Goal: Transaction & Acquisition: Purchase product/service

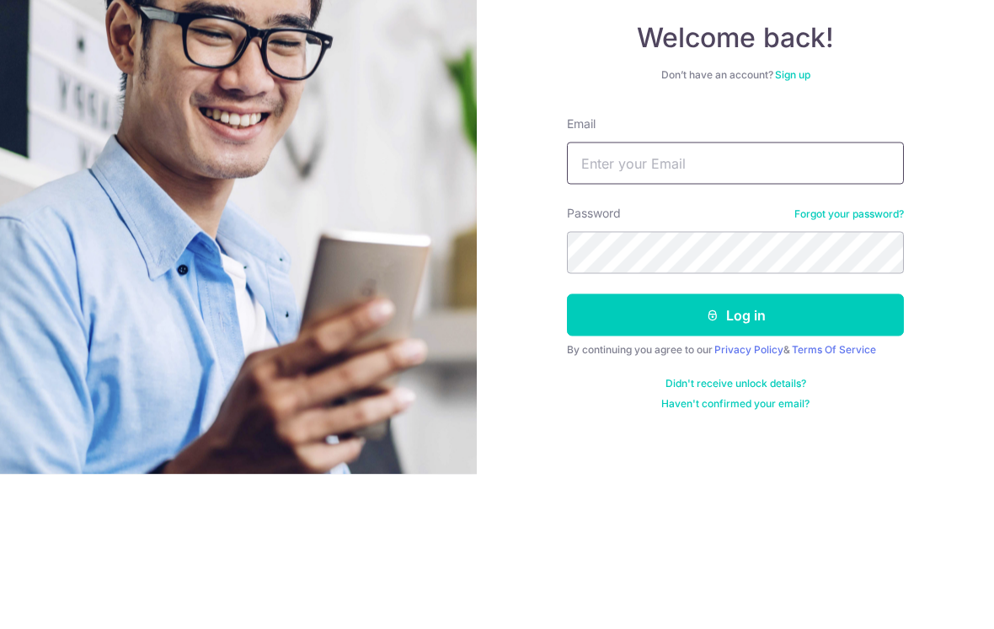
type input "[EMAIL_ADDRESS][DOMAIN_NAME]"
click at [736, 448] on button "Log in" at bounding box center [735, 469] width 337 height 42
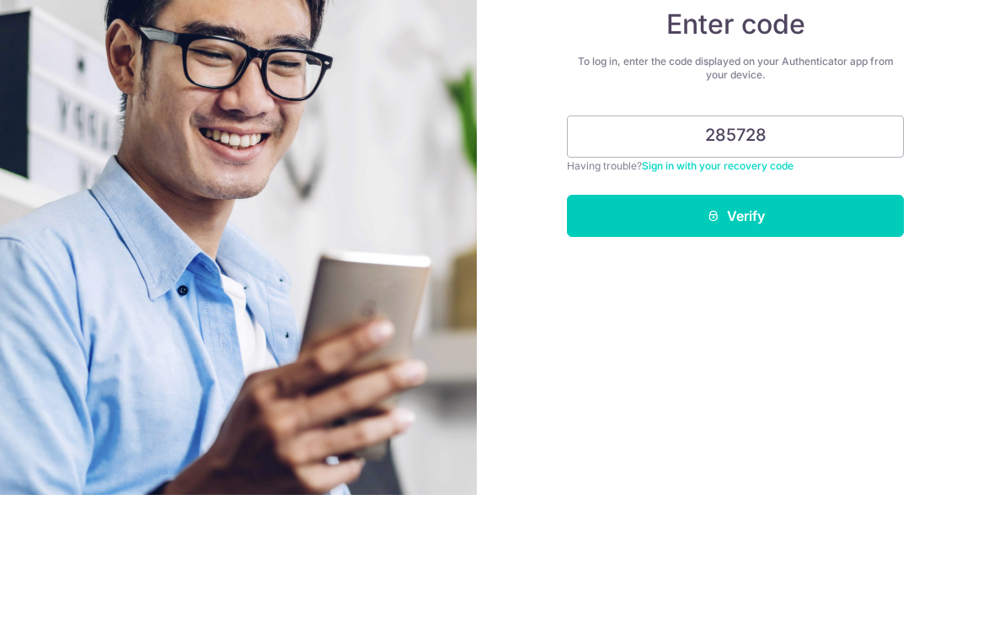
type input "285728"
click at [683, 329] on button "Verify" at bounding box center [735, 350] width 337 height 42
click at [677, 334] on button "Verify" at bounding box center [735, 350] width 337 height 42
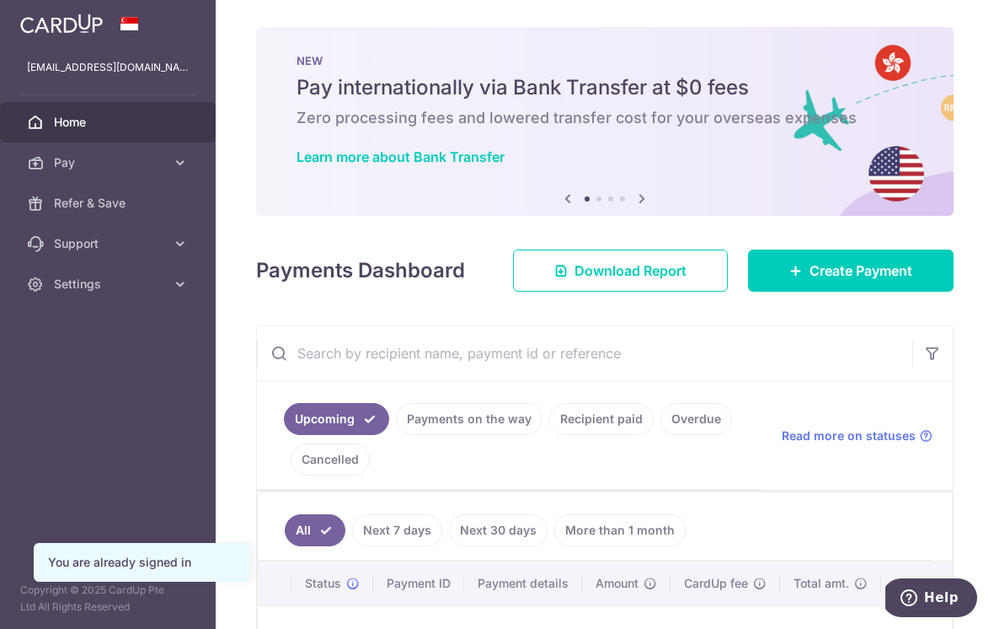
click at [0, 0] on button "button" at bounding box center [0, 0] width 0 height 0
click at [70, 161] on span "Pay" at bounding box center [109, 162] width 111 height 17
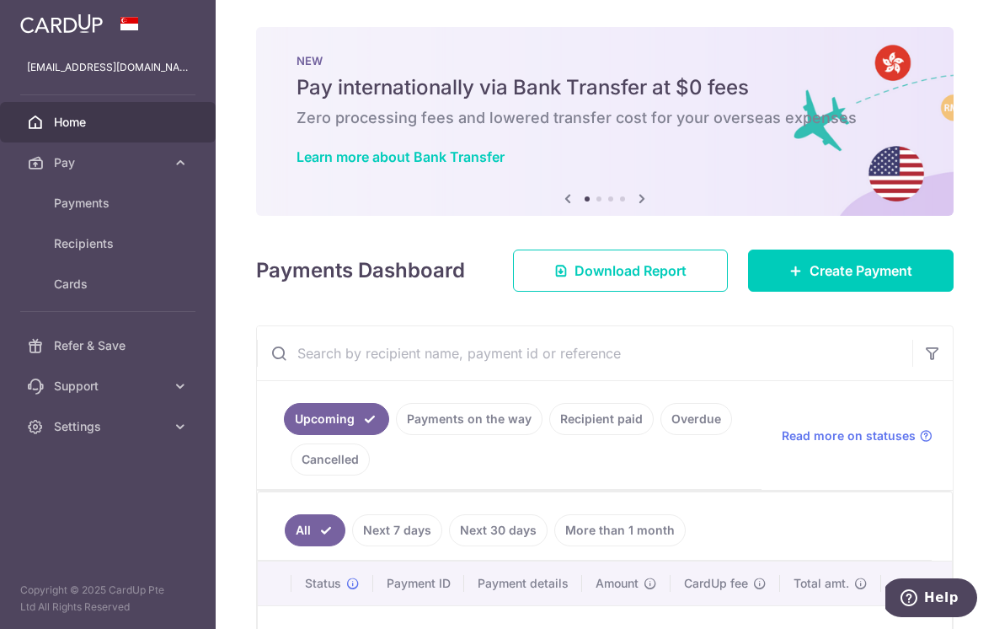
click at [66, 200] on span "Payments" at bounding box center [109, 203] width 111 height 17
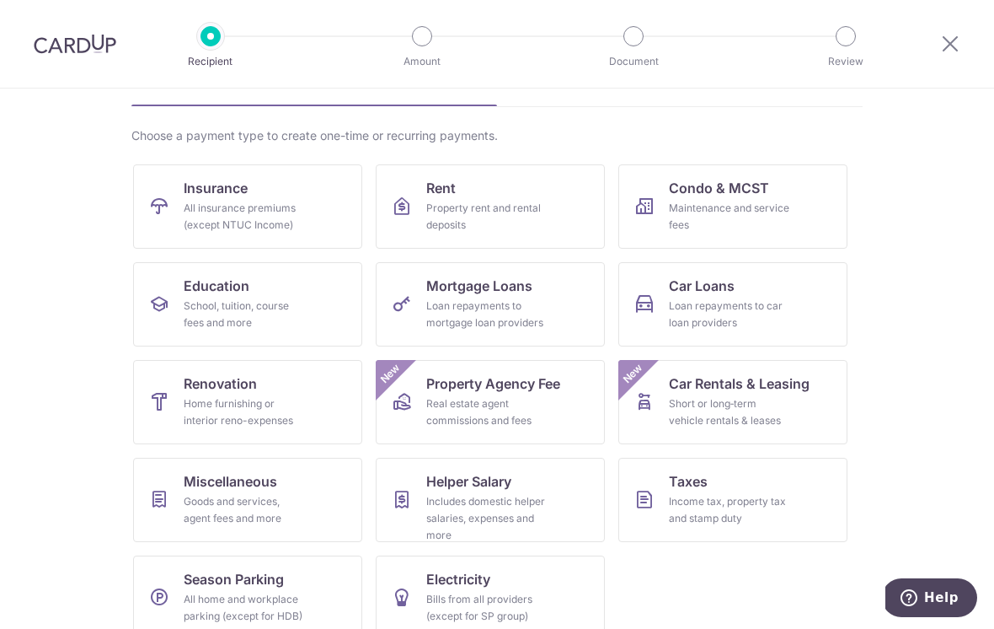
scroll to position [99, 0]
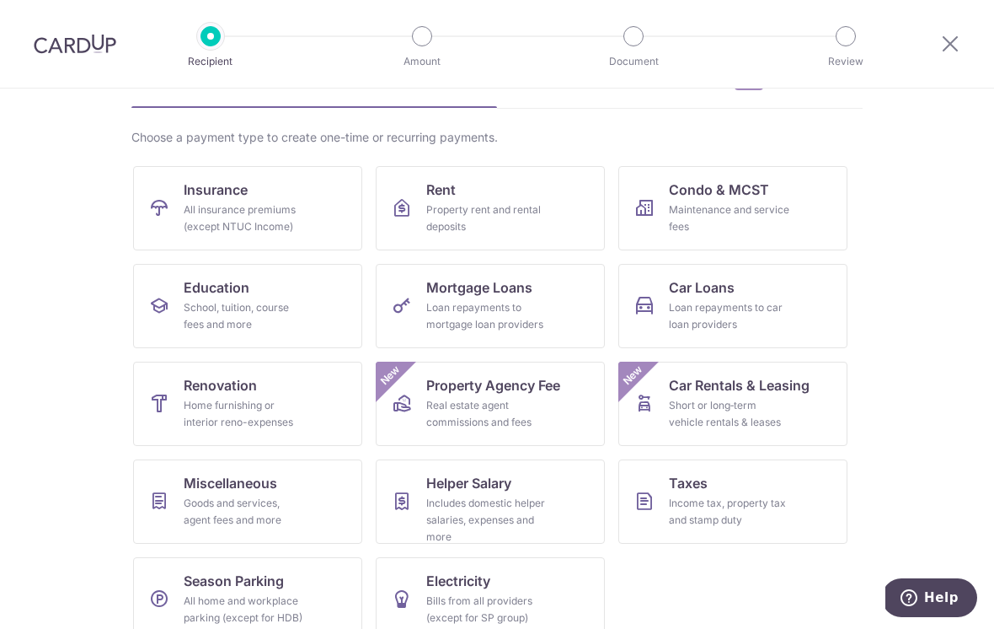
click at [752, 511] on div "Income tax, property tax and stamp duty" at bounding box center [729, 512] width 121 height 34
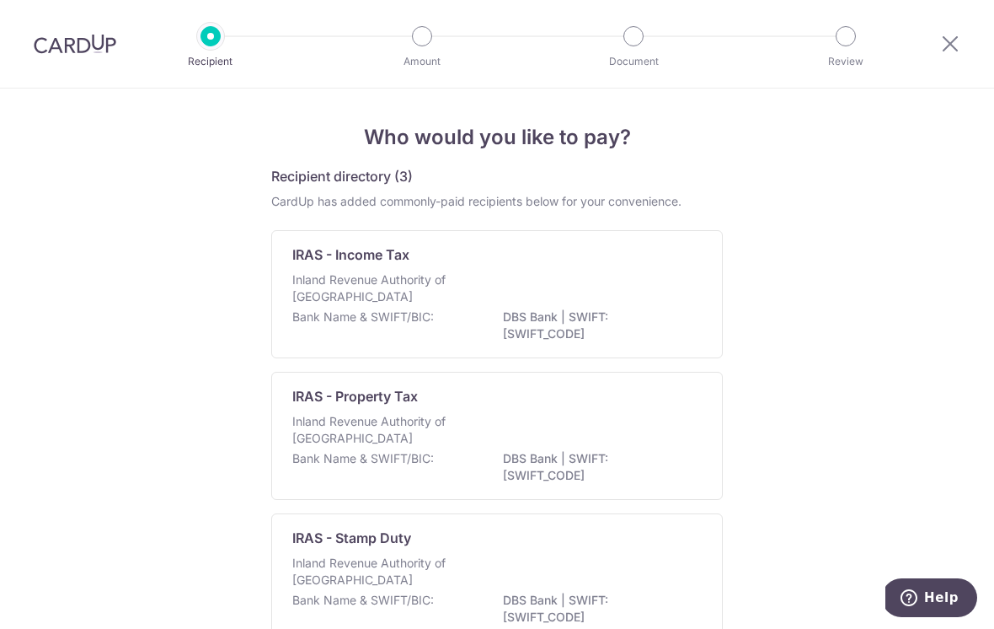
click at [567, 299] on div "Inland Revenue Authority of [GEOGRAPHIC_DATA]" at bounding box center [496, 289] width 409 height 37
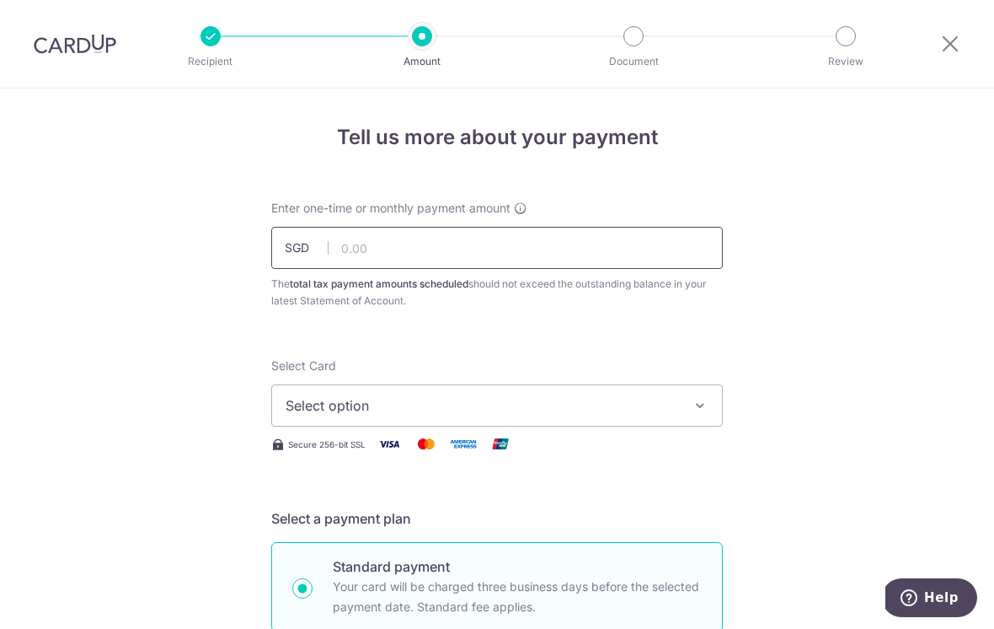
click at [609, 258] on input "text" at bounding box center [497, 248] width 452 height 42
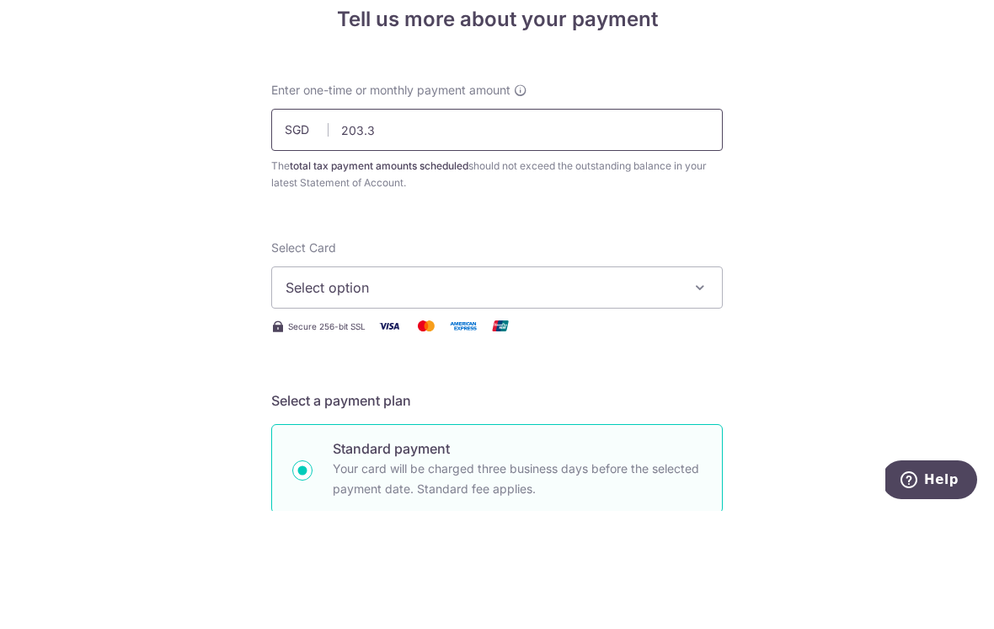
type input "203.38"
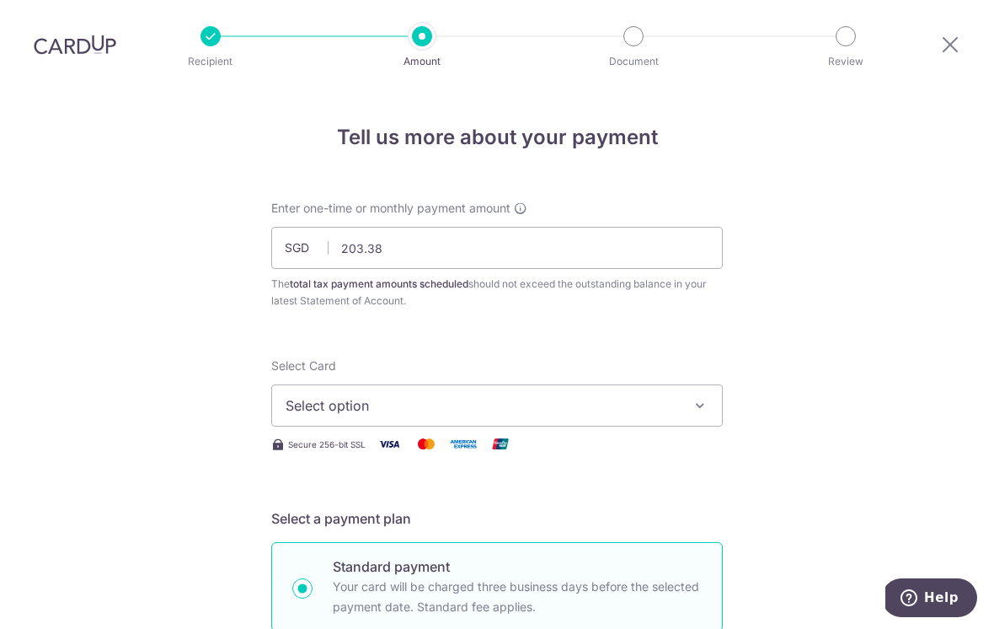
click at [682, 384] on button "Select option" at bounding box center [497, 405] width 452 height 42
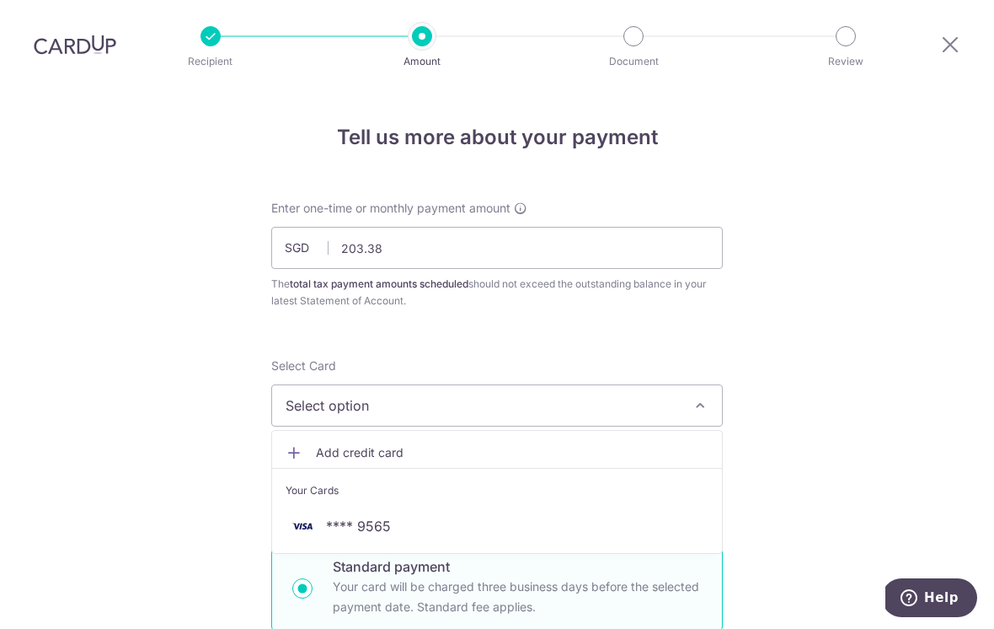
click at [577, 516] on span "**** 9565" at bounding box center [497, 526] width 423 height 20
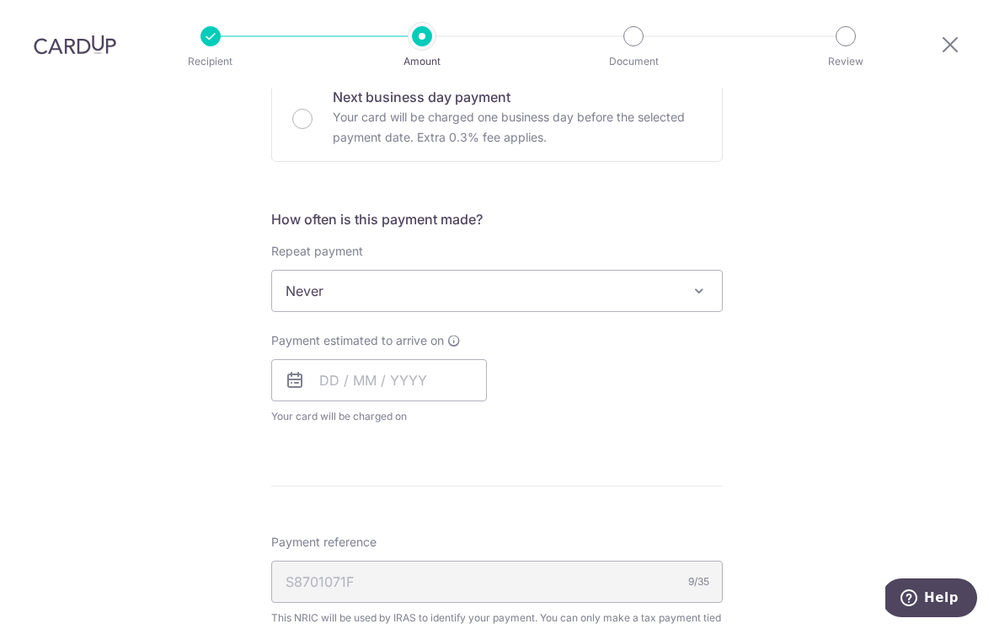
scroll to position [571, 0]
click at [714, 279] on span "Never" at bounding box center [497, 291] width 450 height 40
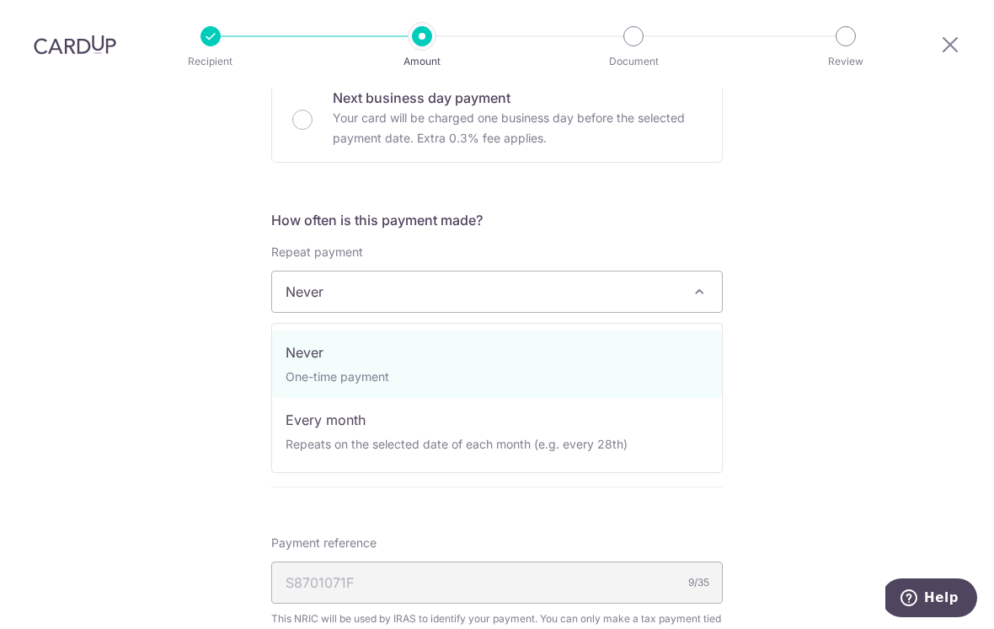
select select "3"
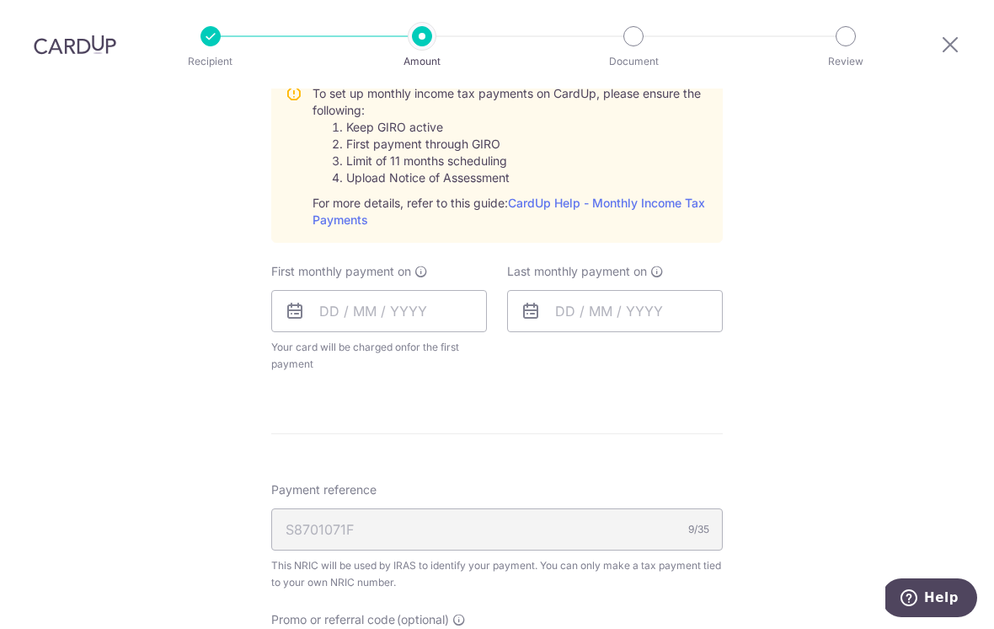
scroll to position [831, 0]
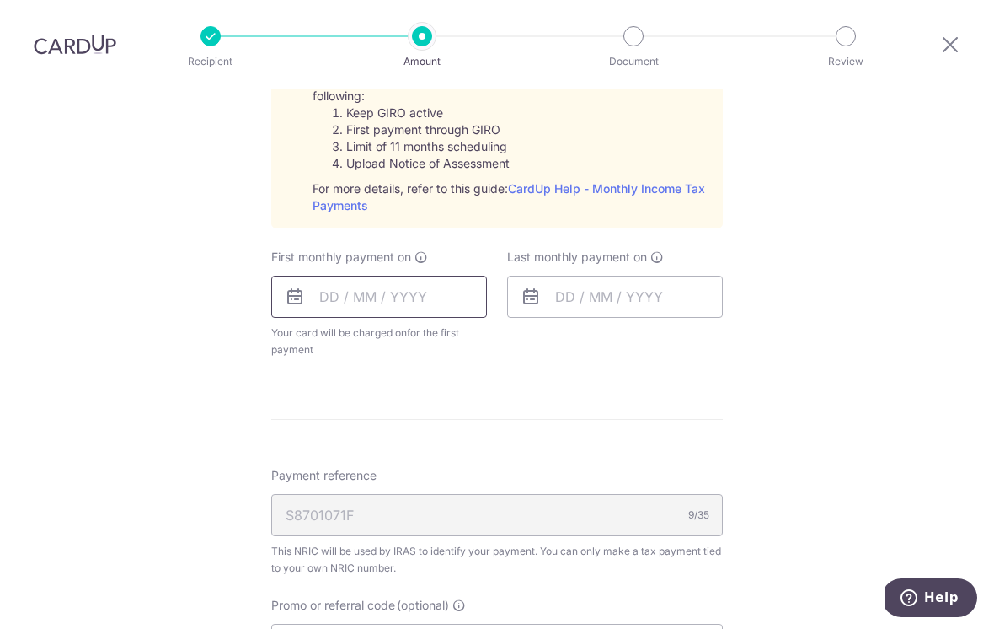
click at [433, 282] on input "text" at bounding box center [379, 297] width 216 height 42
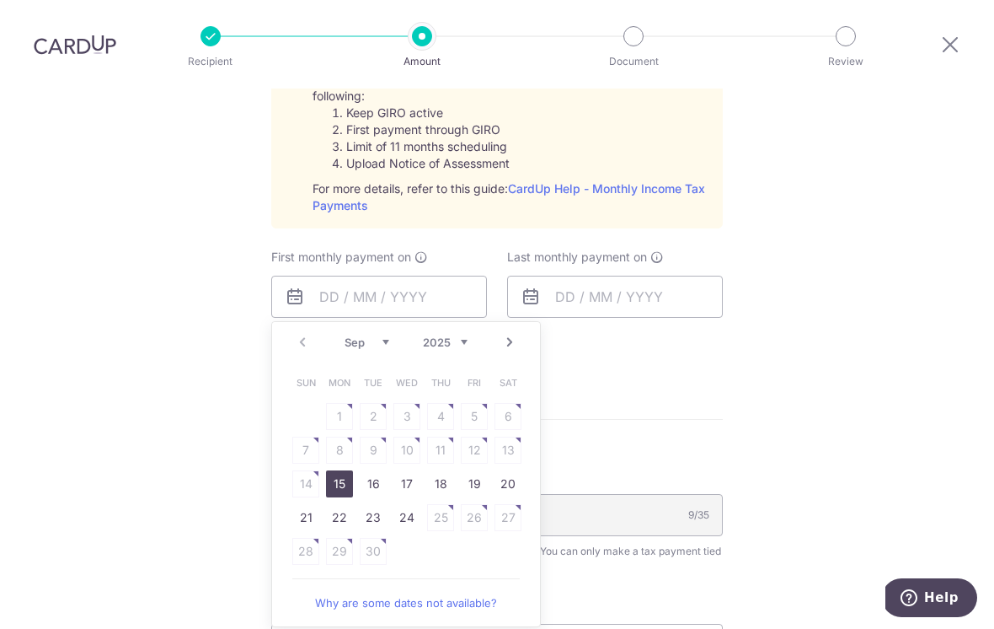
click at [383, 335] on select "Sep Oct Nov Dec" at bounding box center [367, 341] width 45 height 13
click at [310, 470] on link "12" at bounding box center [305, 483] width 27 height 27
type input "12/10/2025"
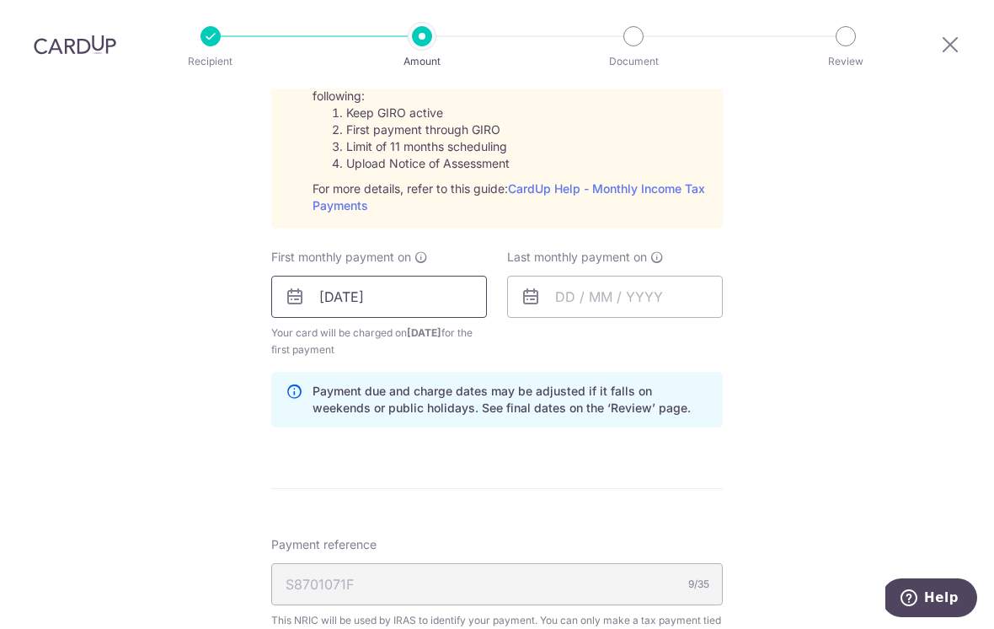
click at [430, 281] on input "12/10/2025" at bounding box center [379, 297] width 216 height 42
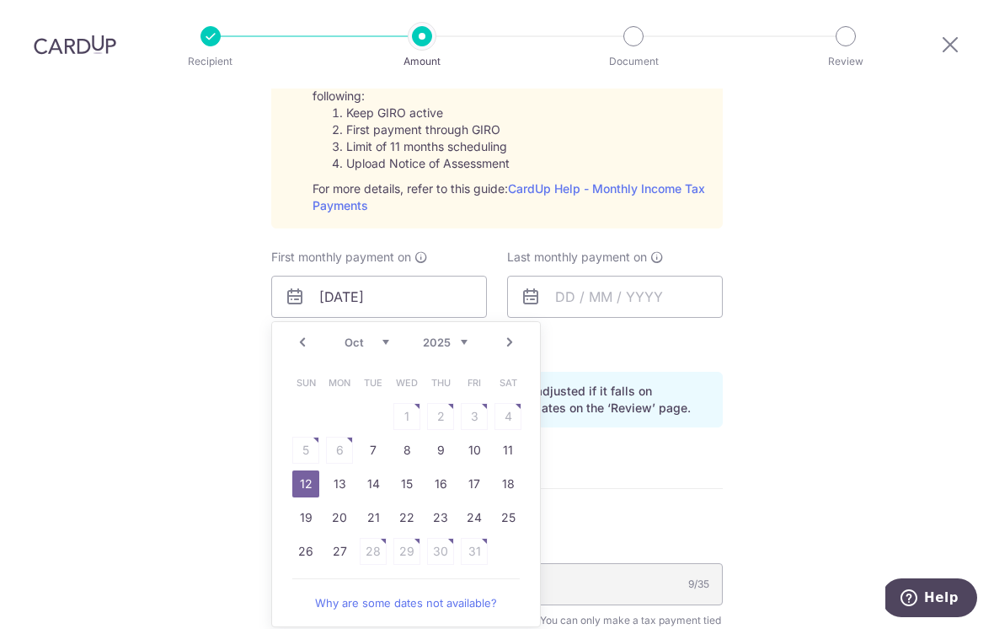
click at [298, 470] on link "12" at bounding box center [305, 483] width 27 height 27
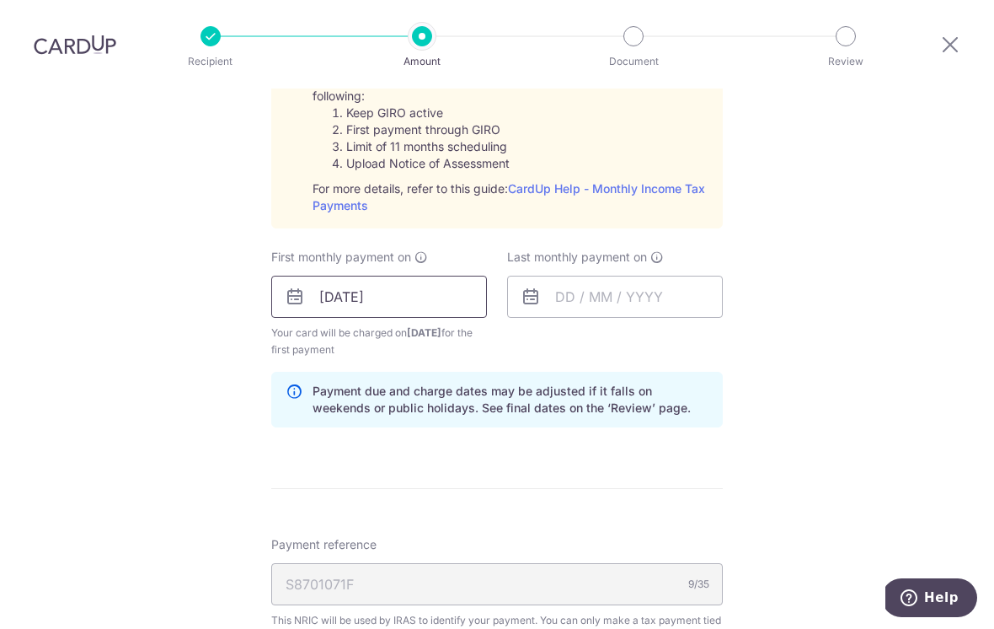
click at [327, 288] on input "12/10/2025" at bounding box center [379, 297] width 216 height 42
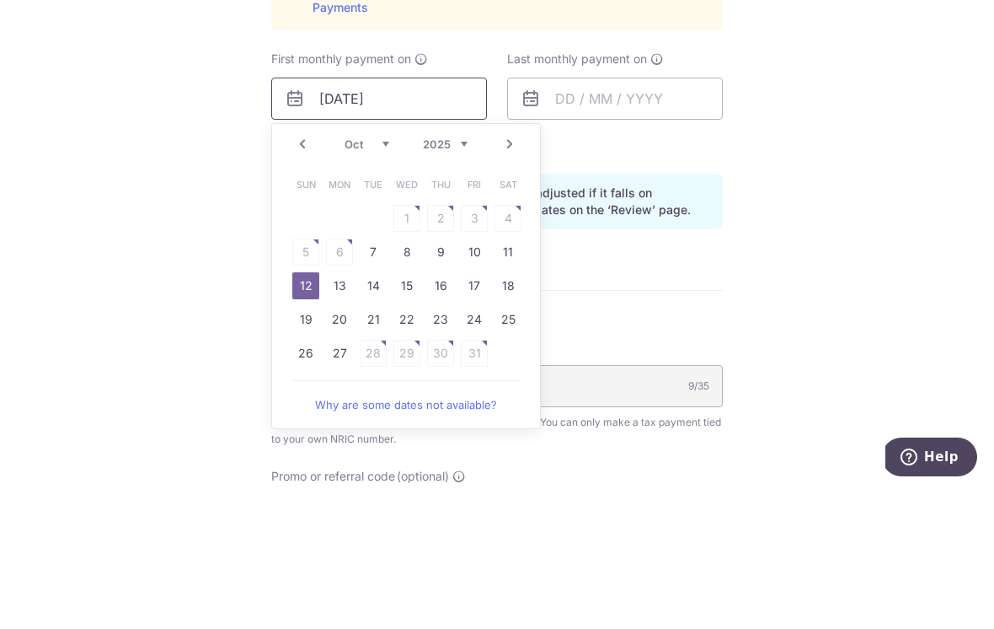
scroll to position [902, 0]
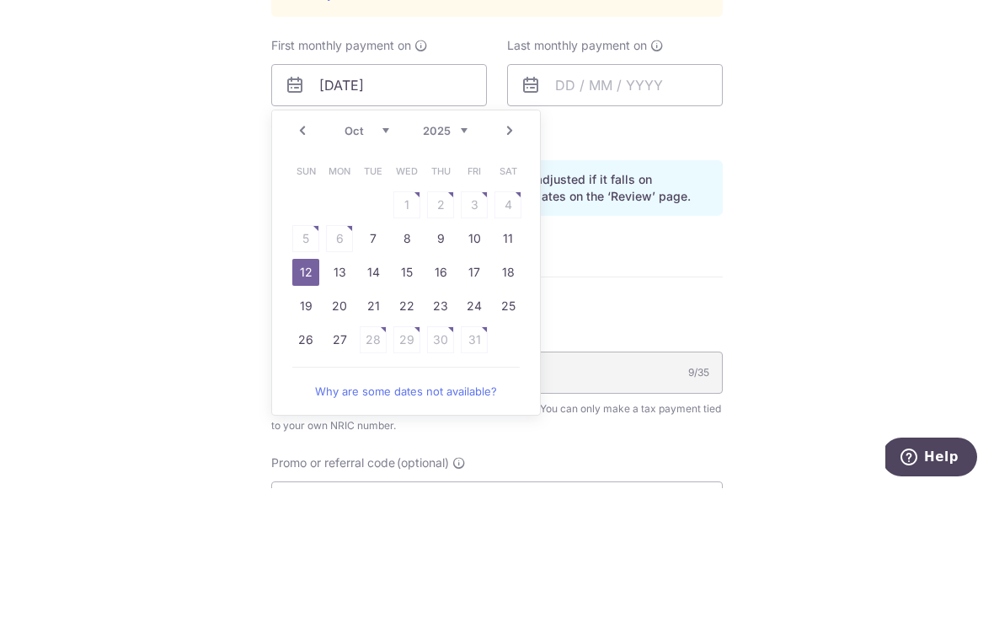
click at [298, 261] on link "Prev" at bounding box center [302, 271] width 20 height 20
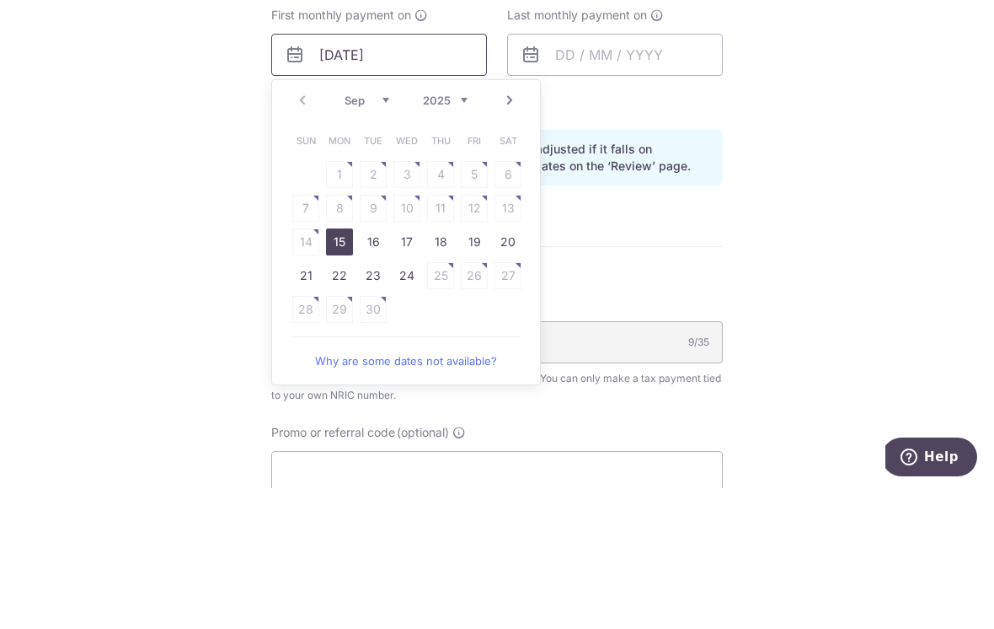
scroll to position [937, 0]
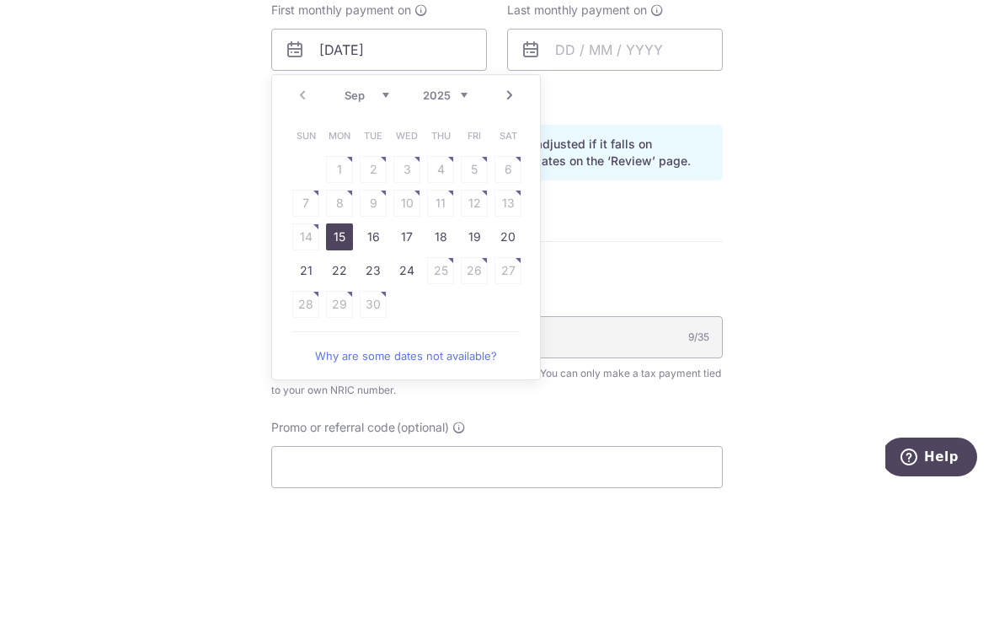
click at [388, 229] on select "Sep Oct Nov Dec" at bounding box center [367, 235] width 45 height 13
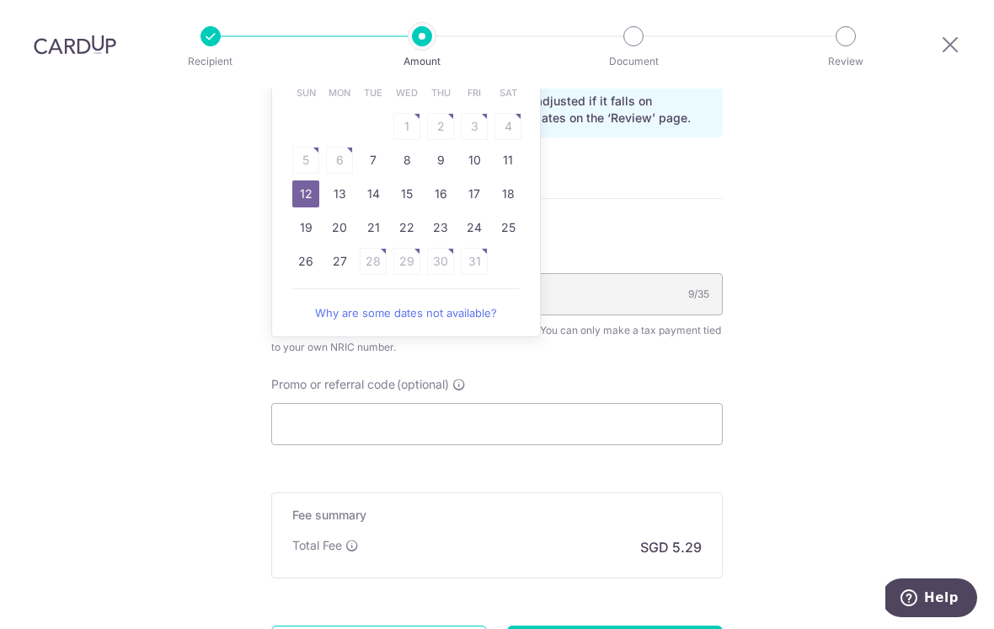
scroll to position [1119, 0]
click at [297, 182] on link "12" at bounding box center [305, 195] width 27 height 27
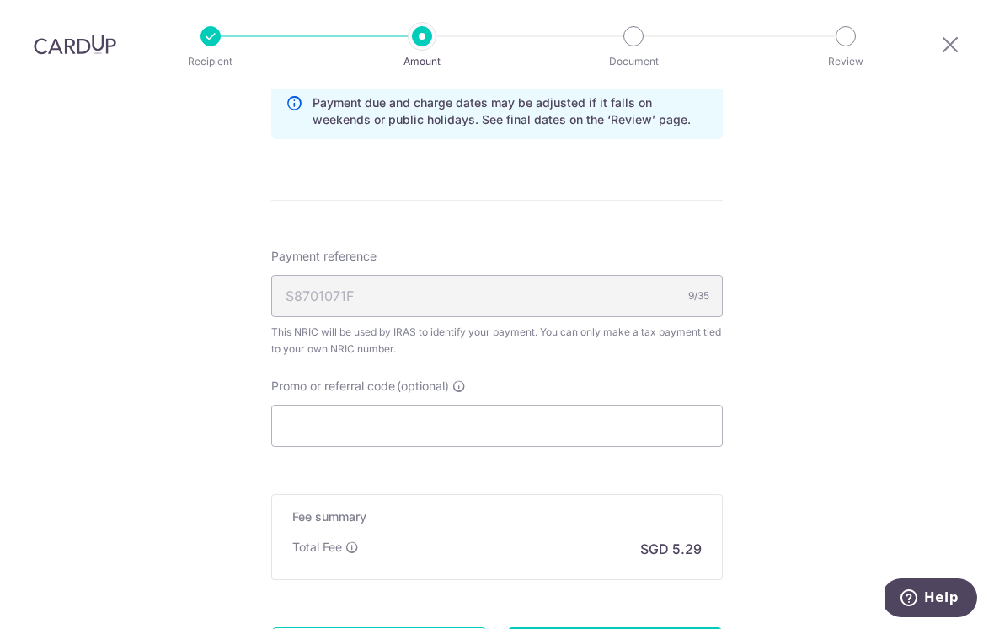
scroll to position [743, 0]
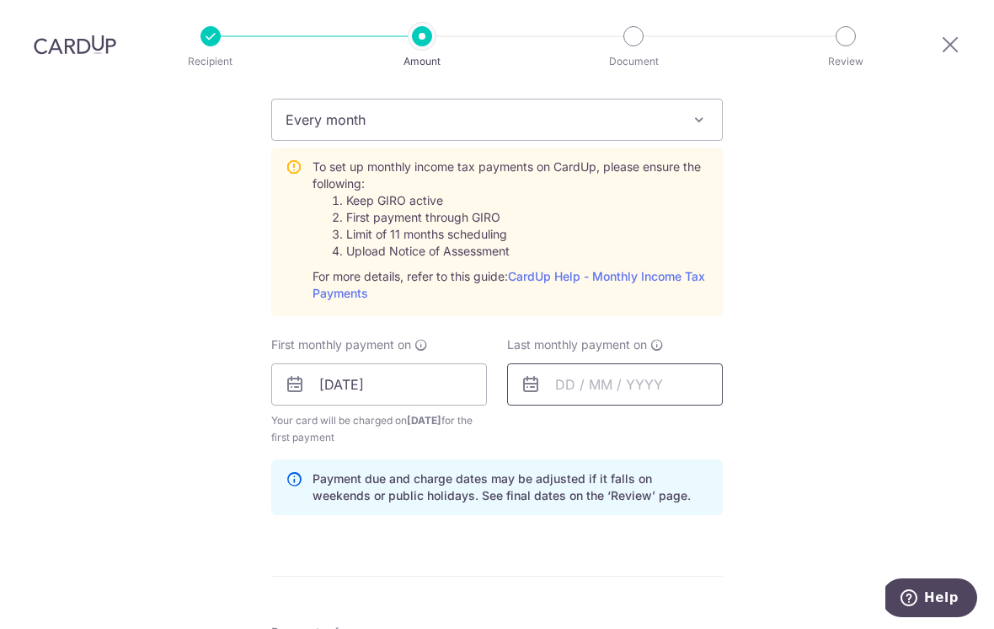
click at [671, 376] on input "text" at bounding box center [615, 384] width 216 height 42
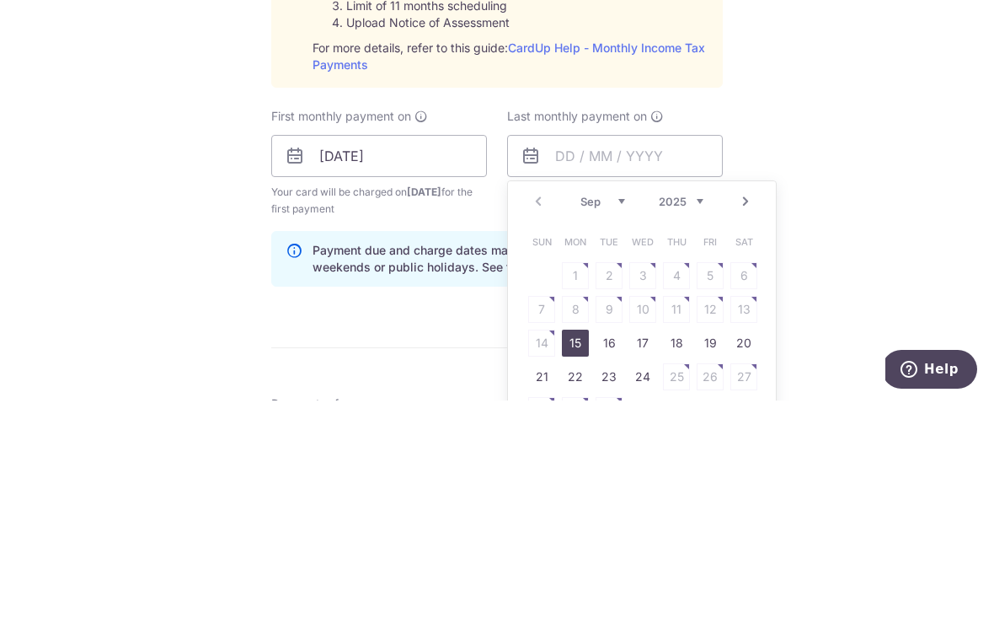
click at [742, 420] on link "Next" at bounding box center [746, 430] width 20 height 20
click at [740, 420] on link "Next" at bounding box center [746, 430] width 20 height 20
click at [738, 420] on link "Next" at bounding box center [746, 430] width 20 height 20
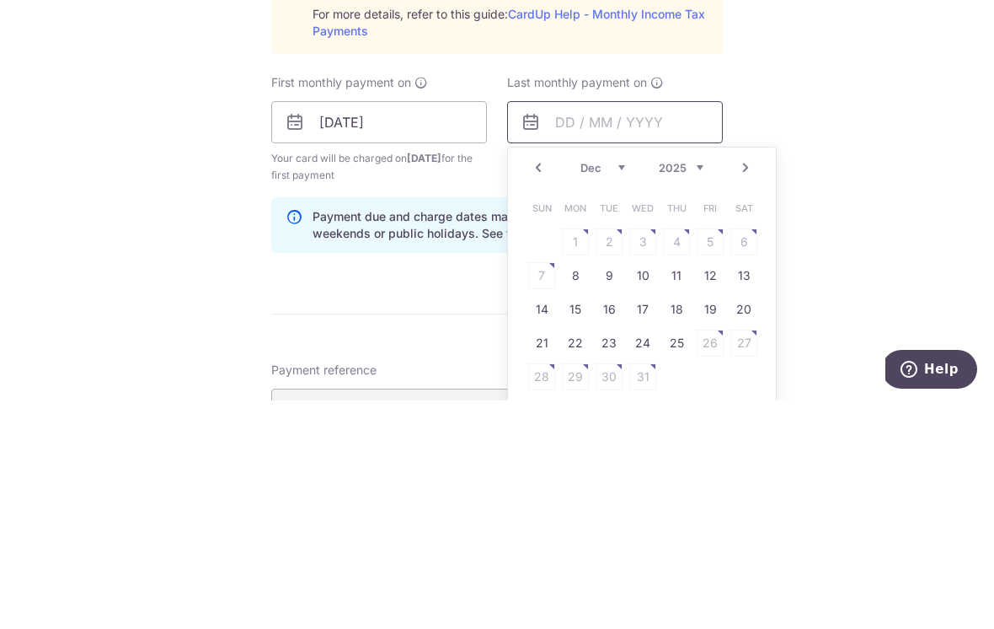
scroll to position [789, 0]
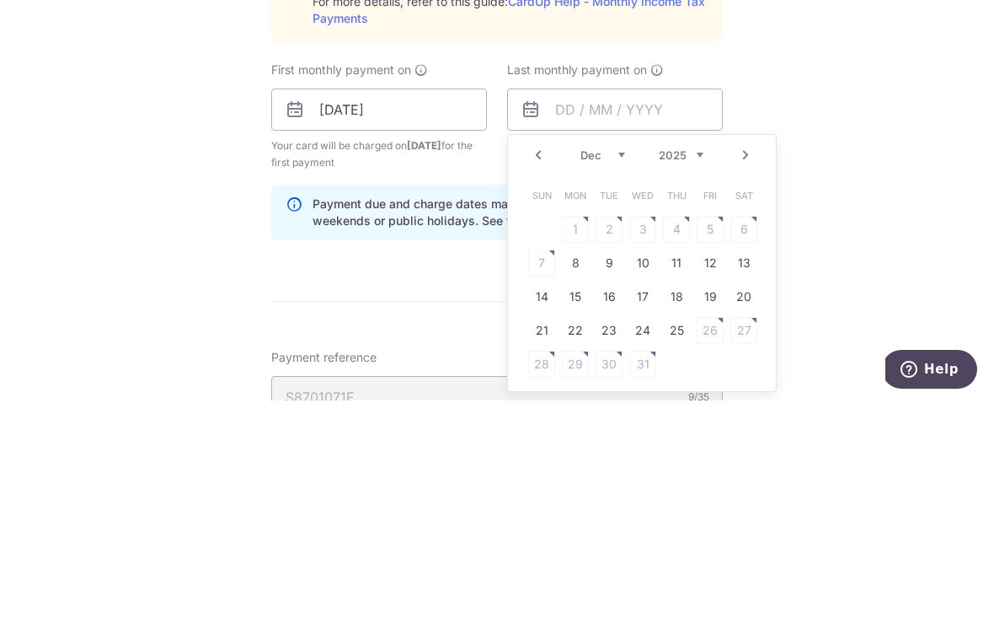
click at [742, 362] on div "Prev Next Sep Oct Nov Dec 2025 2026 Sun Mon Tue Wed Thu Fri Sat 1 2 3 4 5 6 7 8…" at bounding box center [642, 491] width 270 height 258
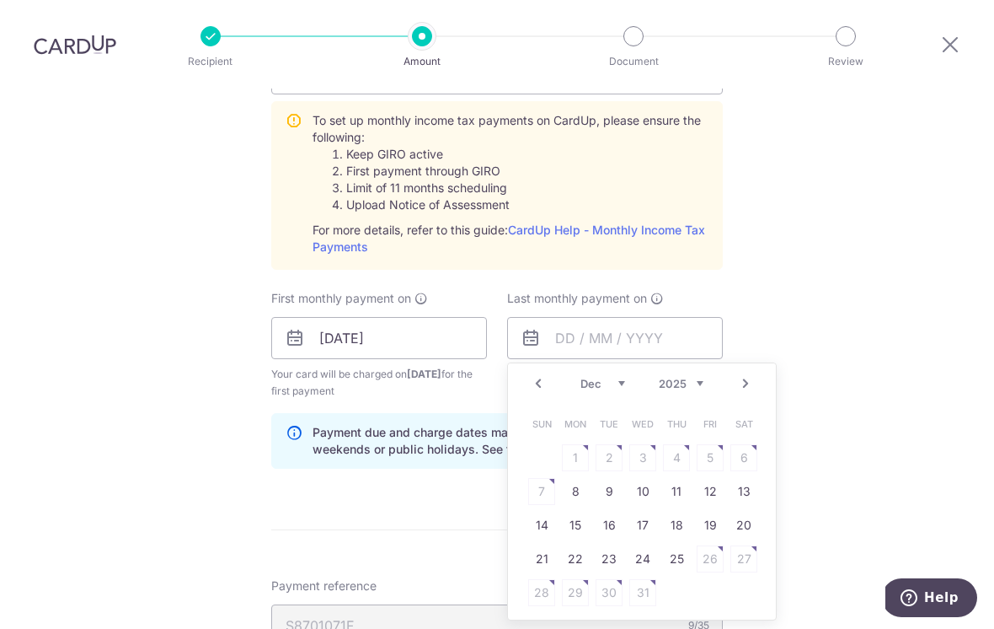
click at [746, 373] on link "Next" at bounding box center [746, 383] width 20 height 20
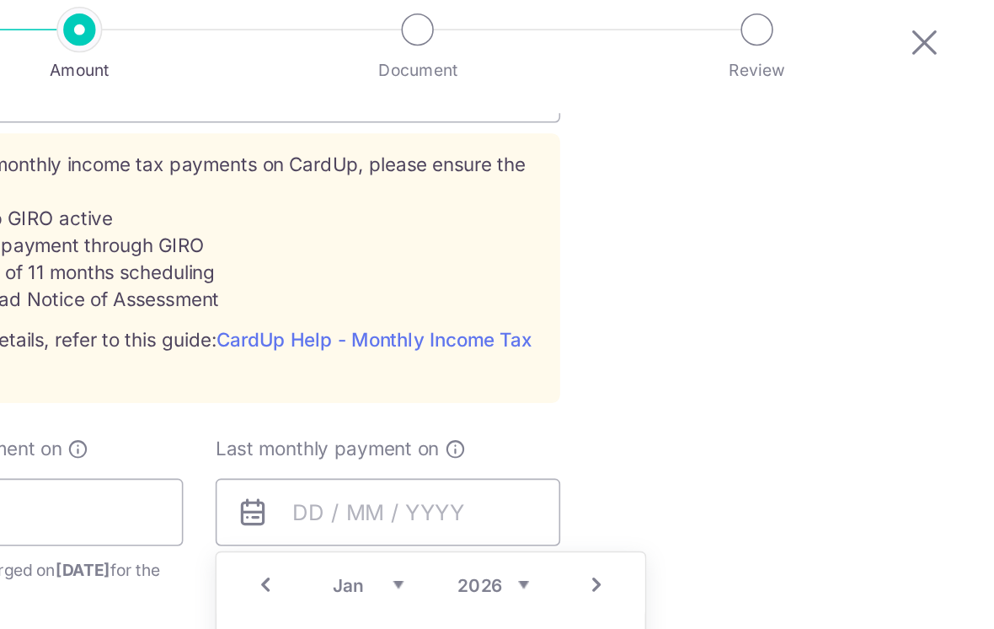
scroll to position [26, 0]
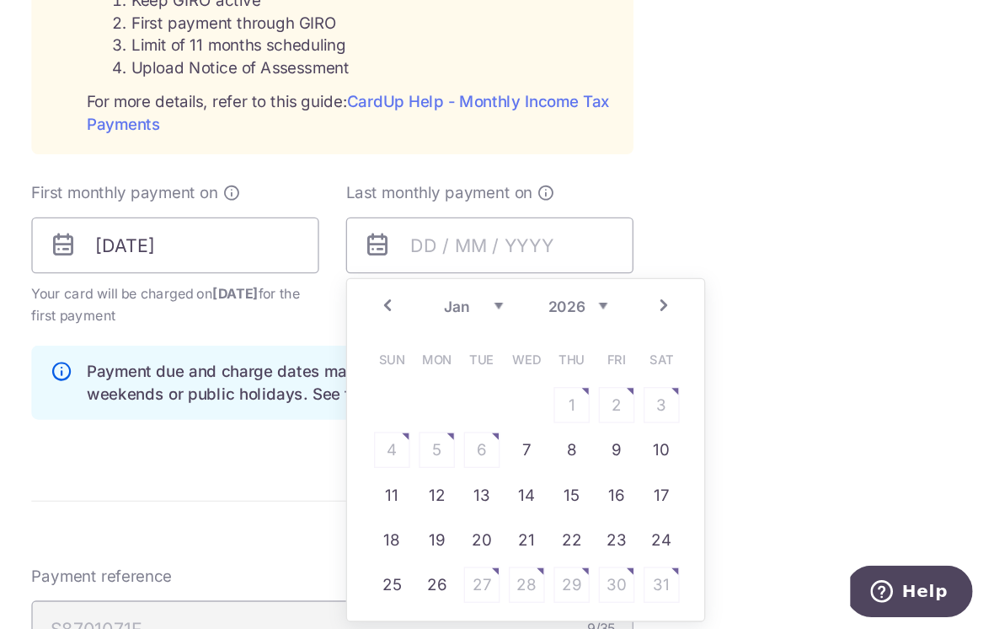
click at [580, 377] on select "Jan Feb Mar Apr May Jun Jul Aug Sep Oct" at bounding box center [602, 383] width 45 height 13
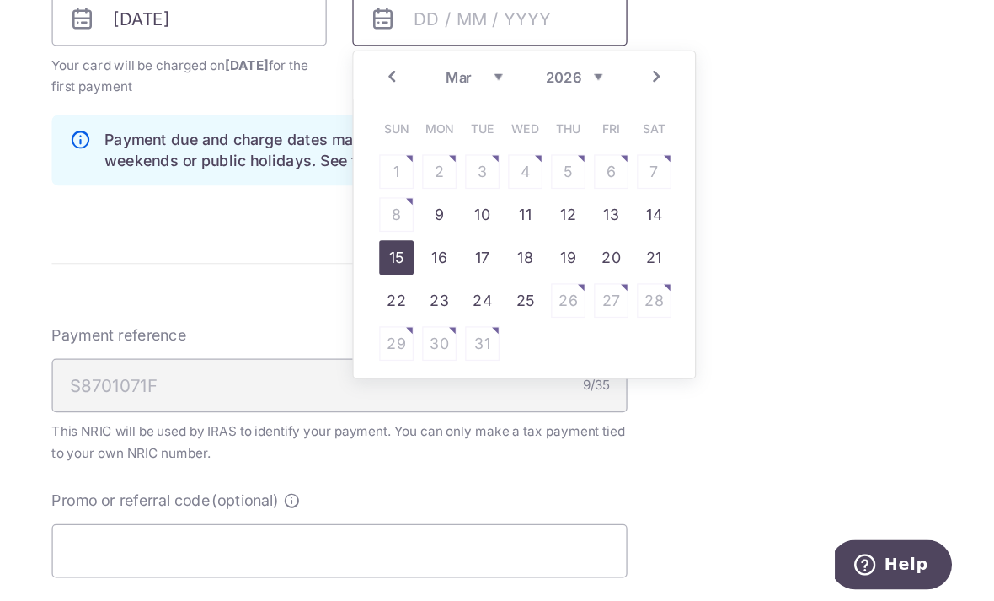
scroll to position [959, 0]
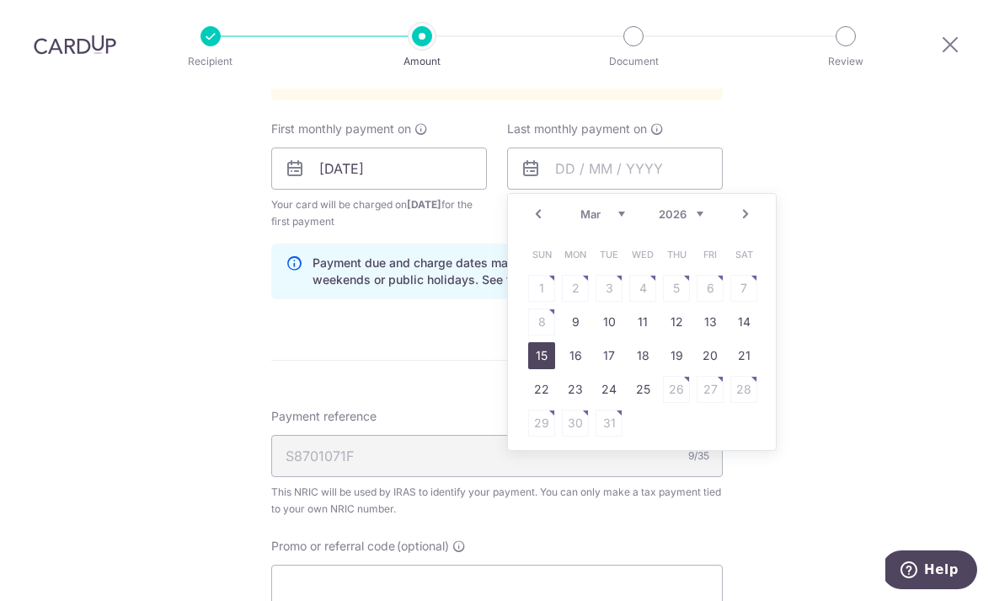
click at [623, 207] on select "Jan Feb Mar Apr May Jun Jul Aug Sep Oct" at bounding box center [602, 213] width 45 height 13
click at [544, 204] on link "Prev" at bounding box center [538, 214] width 20 height 20
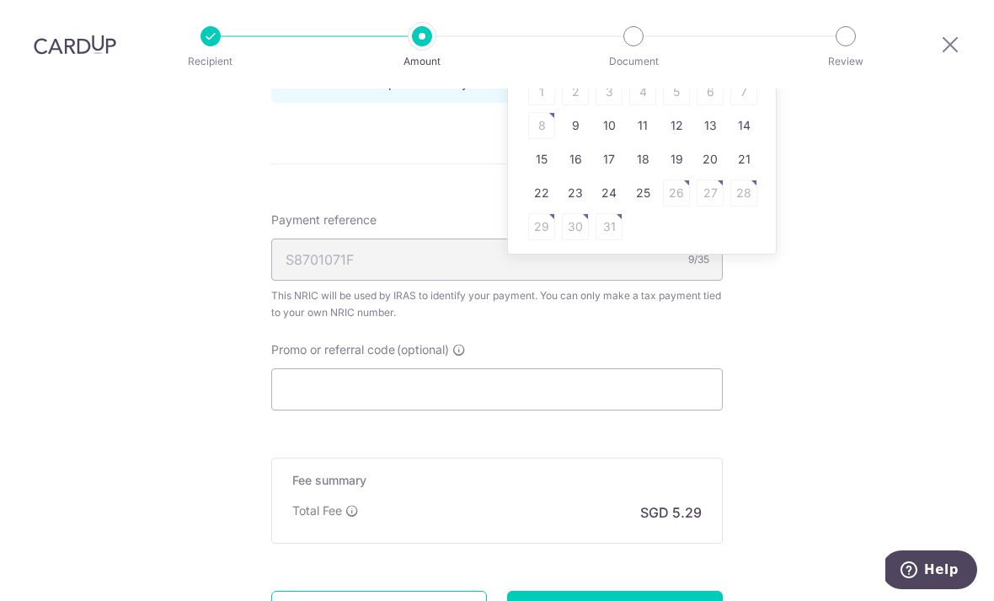
scroll to position [1168, 0]
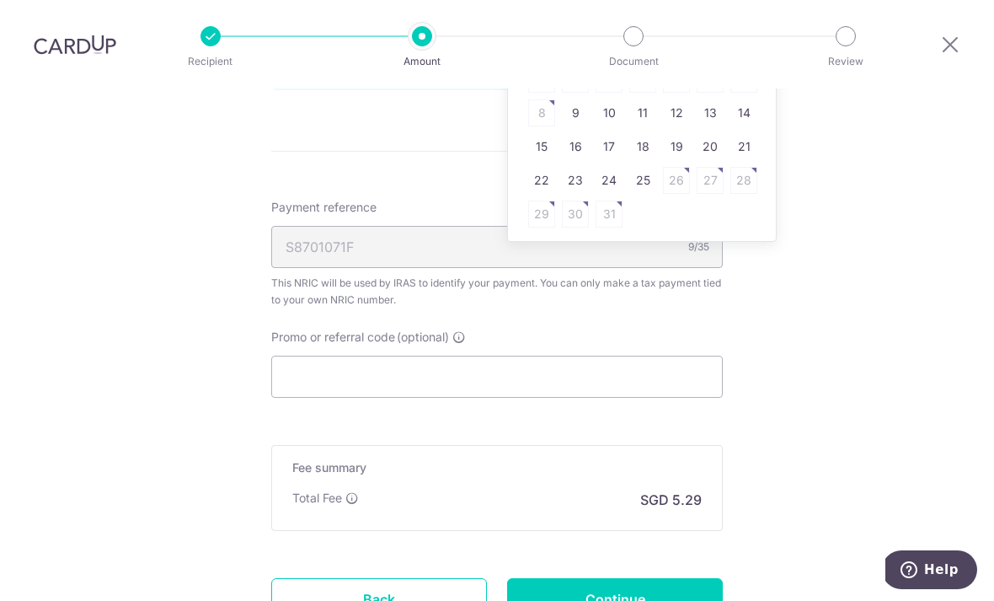
click at [679, 99] on link "12" at bounding box center [676, 112] width 27 height 27
type input "12/03/2026"
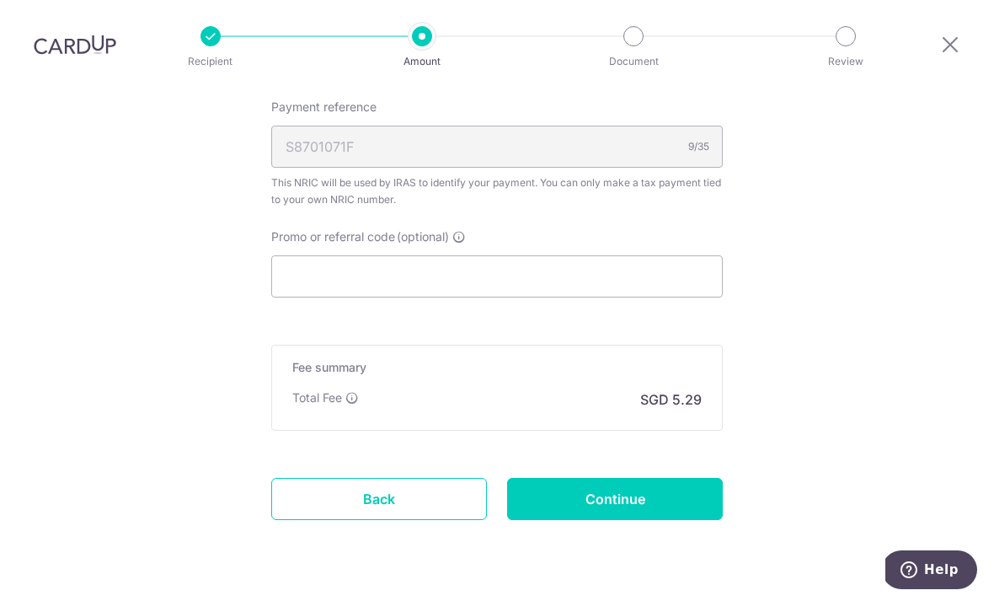
scroll to position [1266, 0]
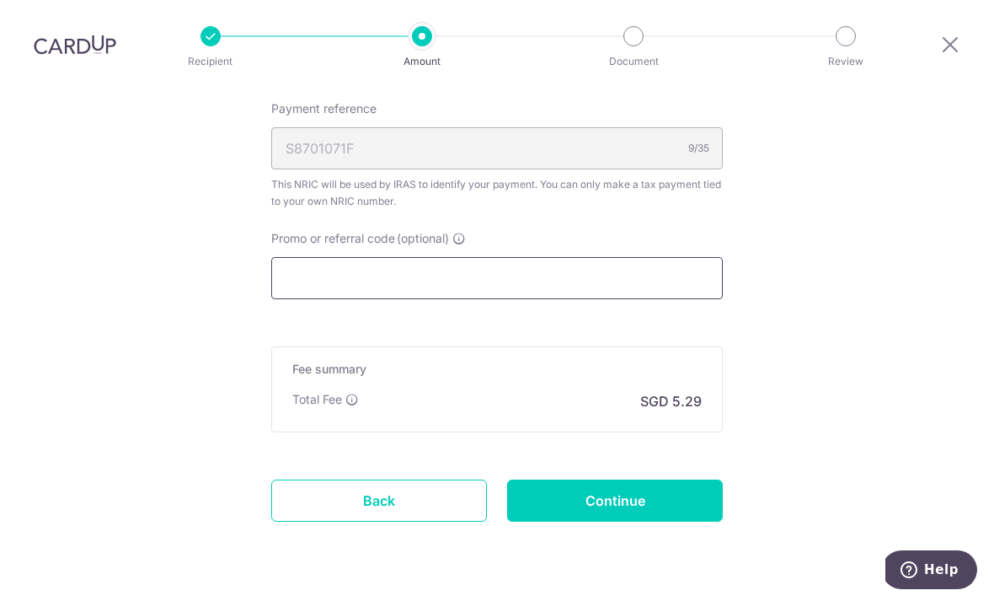
click at [606, 257] on input "Promo or referral code (optional)" at bounding box center [497, 278] width 452 height 42
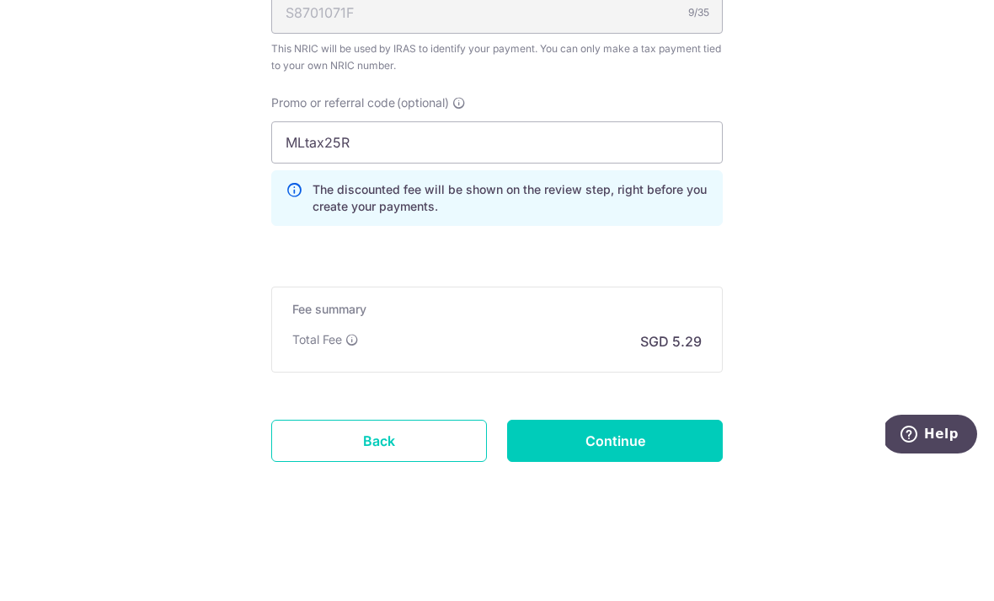
scroll to position [54, 0]
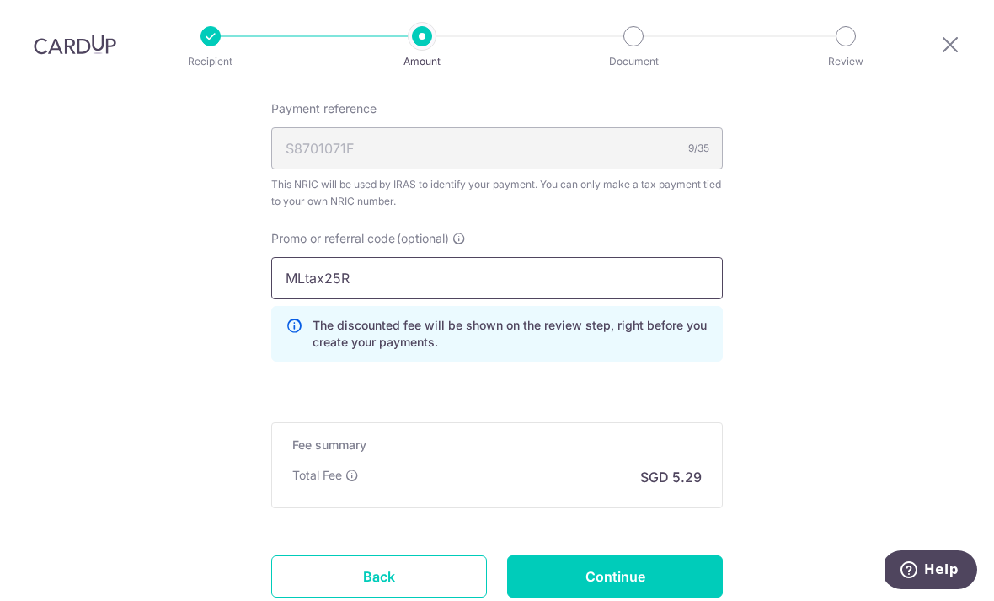
type input "MLtax25R"
click at [672, 555] on input "Continue" at bounding box center [615, 576] width 216 height 42
type input "Create Schedule"
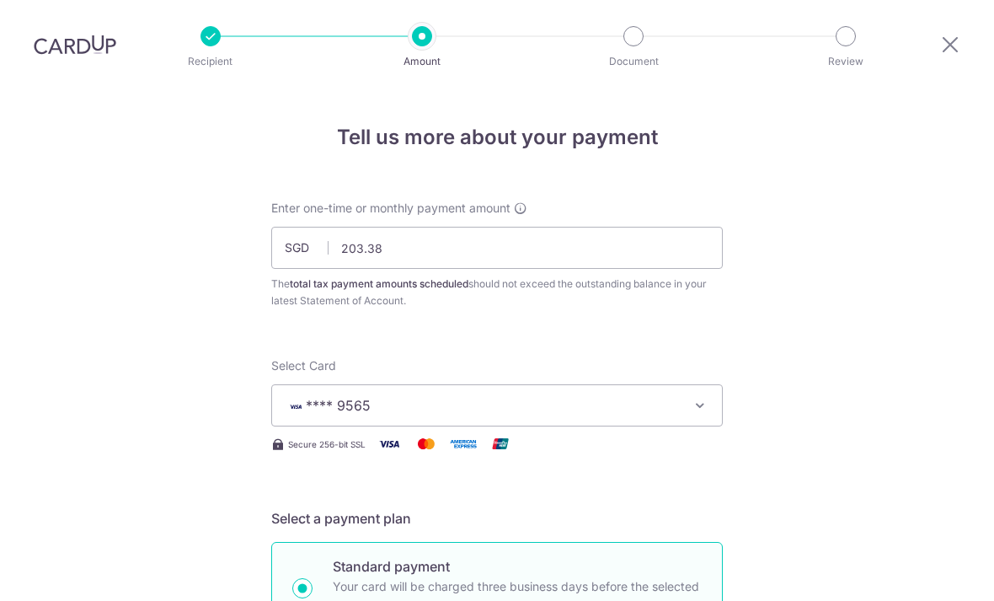
scroll to position [1105, 0]
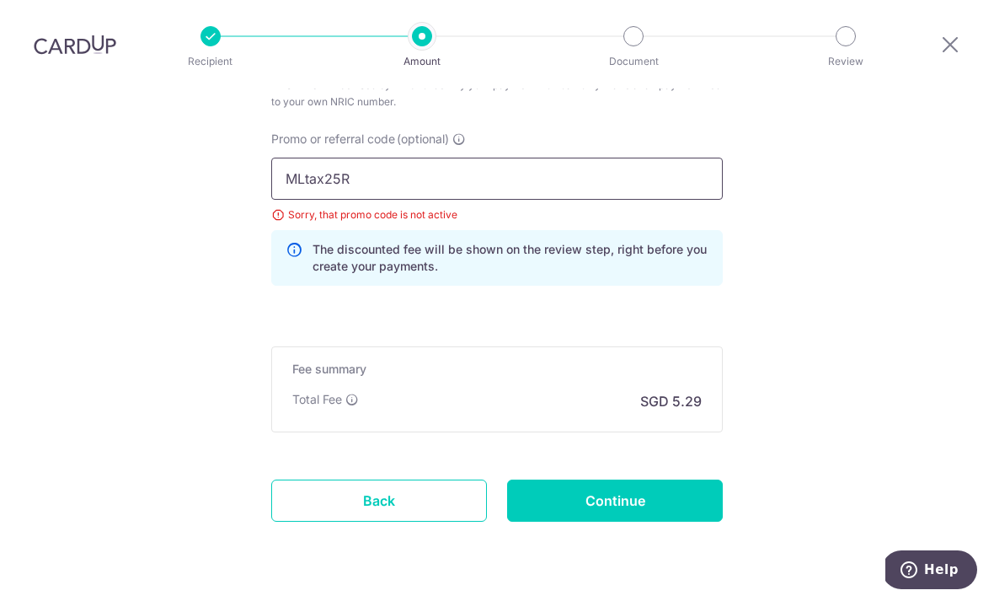
click at [656, 158] on input "MLtax25R" at bounding box center [497, 179] width 452 height 42
type input "MCTAX25"
click button "Add Card" at bounding box center [0, 0] width 0 height 0
click at [652, 479] on input "Continue" at bounding box center [615, 500] width 216 height 42
type input "Update Schedule"
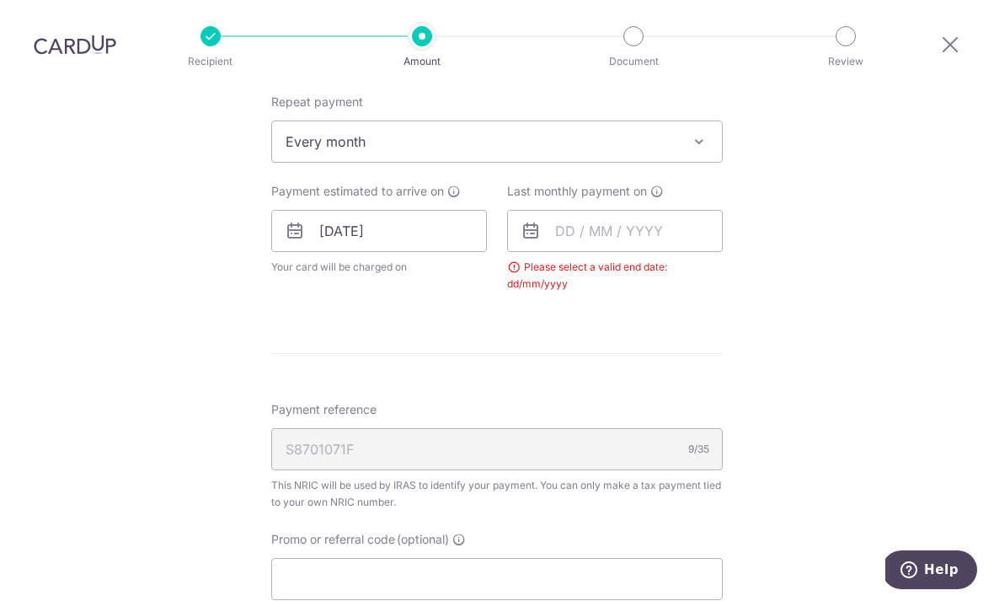
scroll to position [713, 0]
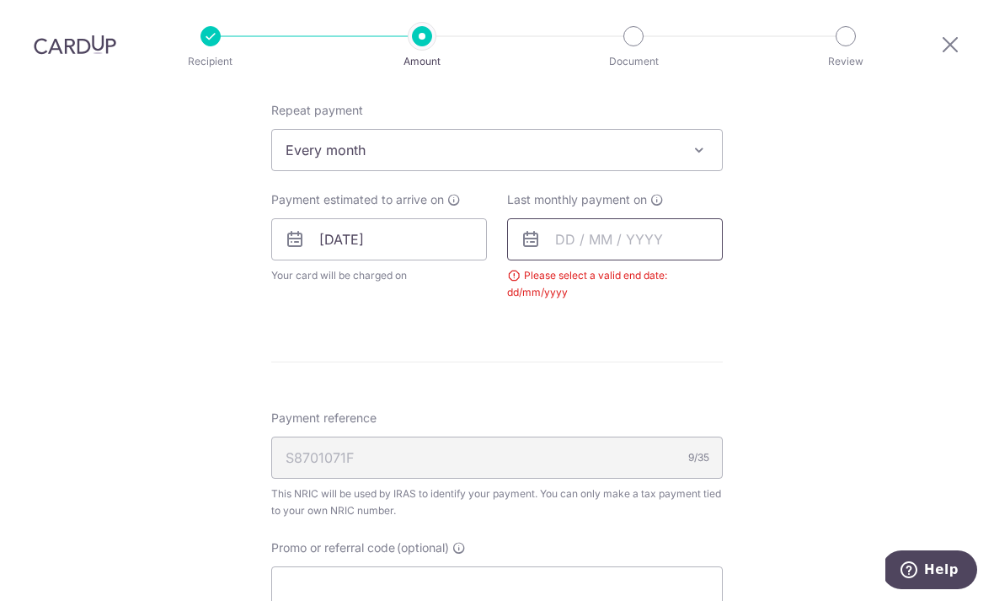
click at [635, 218] on input "text" at bounding box center [615, 239] width 216 height 42
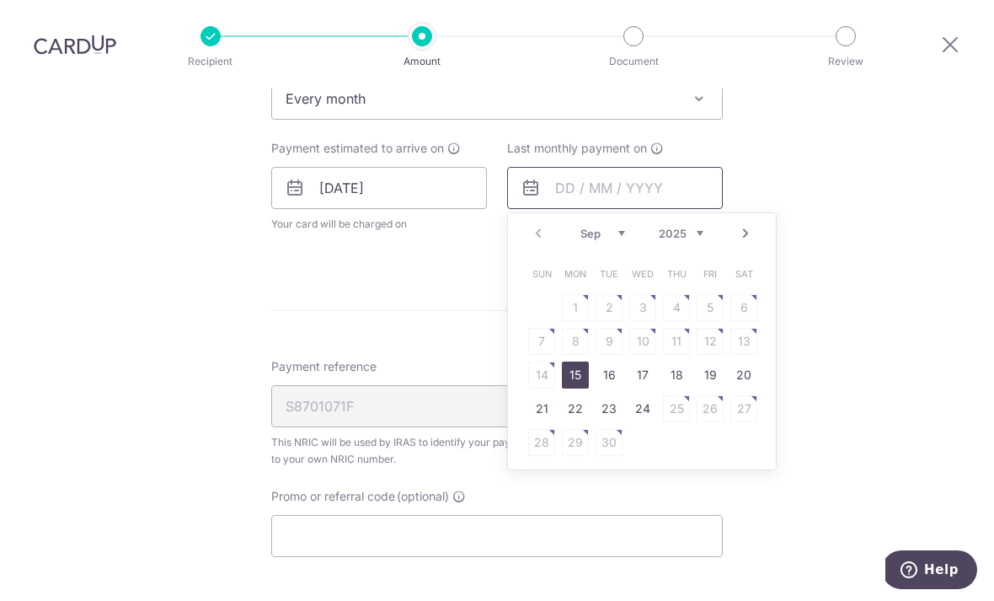
scroll to position [778, 0]
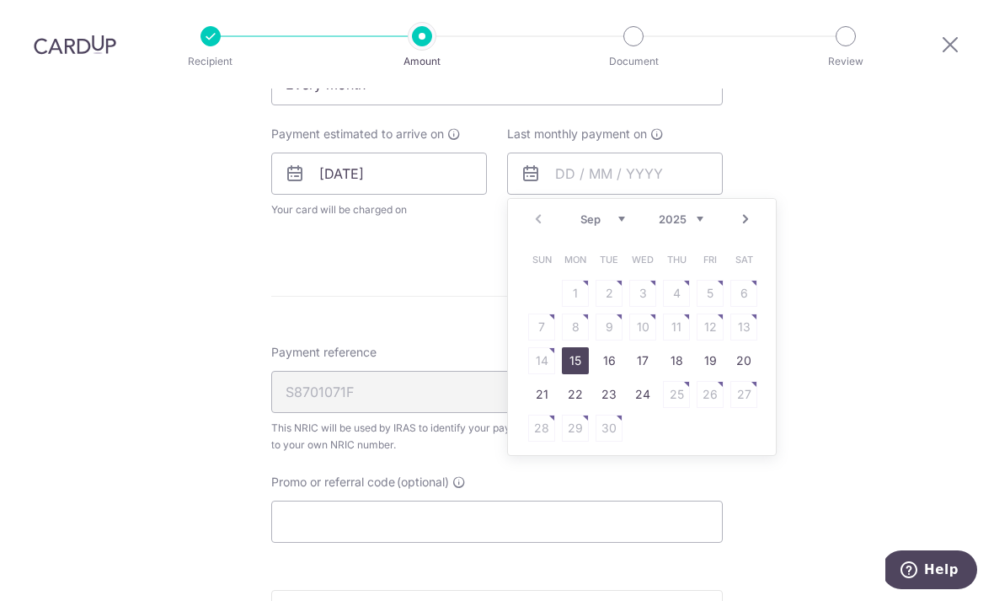
click at [697, 212] on select "2025 2026" at bounding box center [681, 218] width 45 height 13
click at [533, 209] on link "Prev" at bounding box center [538, 219] width 20 height 20
click at [613, 212] on select "Jan Feb Mar Apr May Jun Jul Aug Sep Oct" at bounding box center [602, 218] width 45 height 13
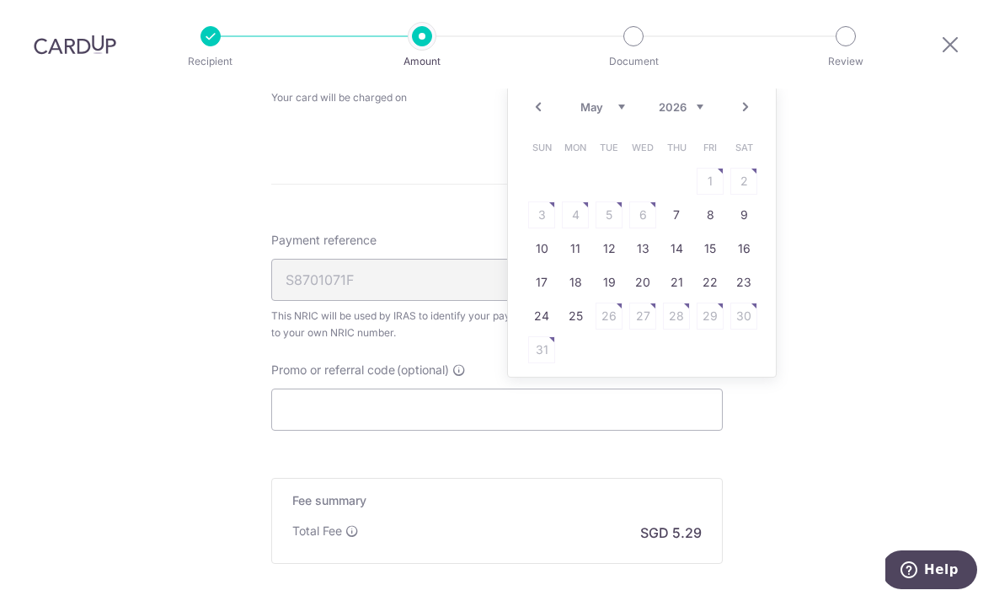
scroll to position [890, 0]
click at [544, 98] on link "Prev" at bounding box center [538, 108] width 20 height 20
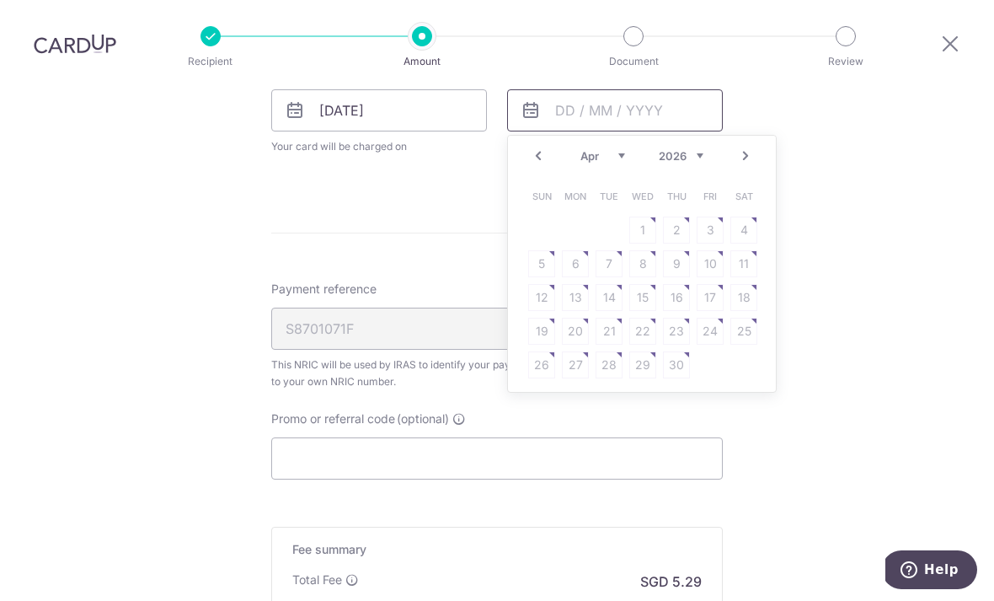
scroll to position [834, 0]
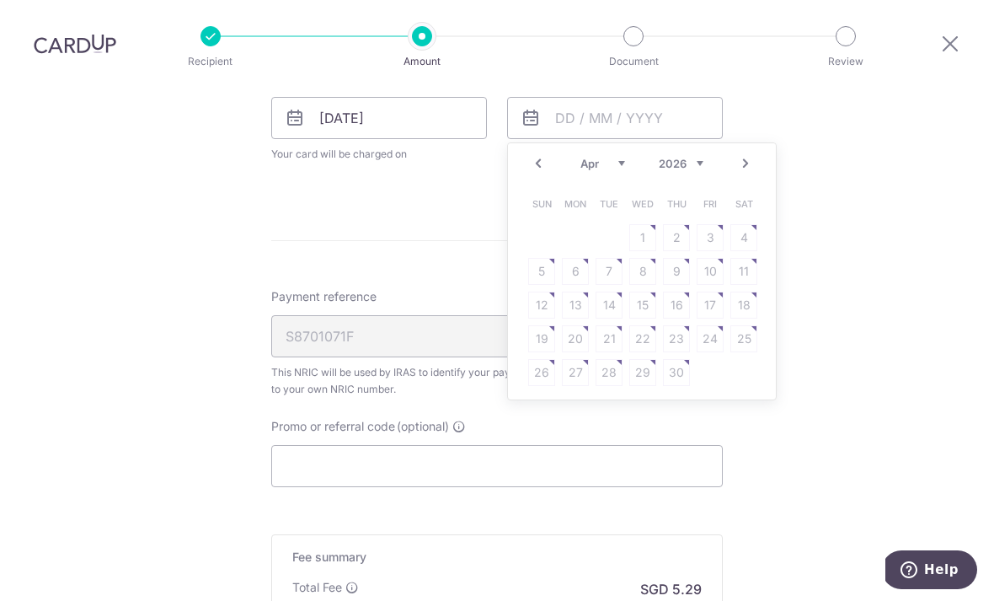
click at [535, 169] on link "Prev" at bounding box center [538, 163] width 20 height 20
click at [672, 281] on link "12" at bounding box center [676, 271] width 27 height 27
type input "12/03/2026"
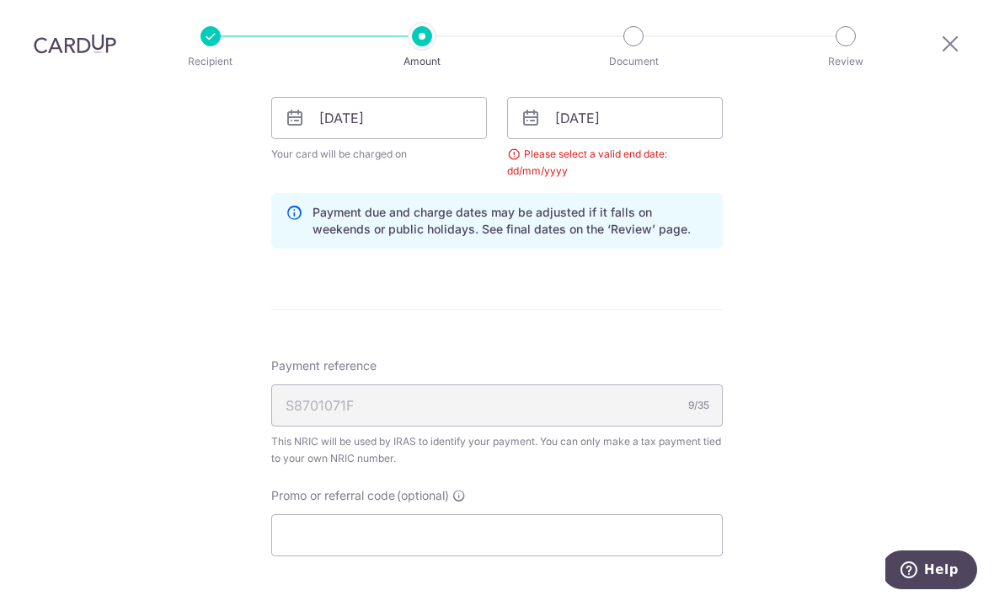
click at [757, 331] on div "Tell us more about your payment Enter one-time or monthly payment amount SGD 20…" at bounding box center [497, 79] width 994 height 1651
click at [629, 125] on input "12/03/2026" at bounding box center [615, 118] width 216 height 42
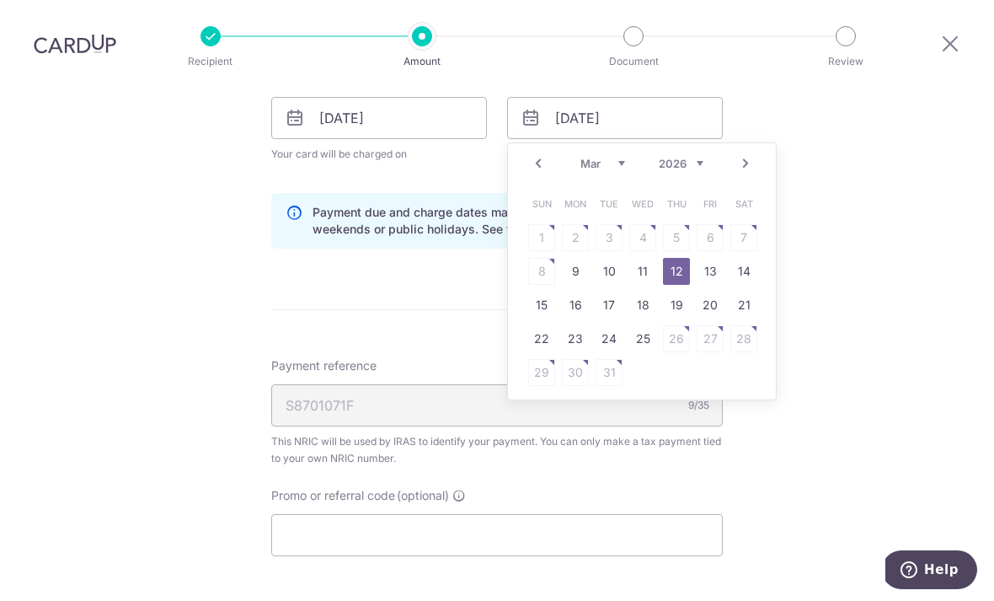
click at [681, 274] on link "12" at bounding box center [676, 271] width 27 height 27
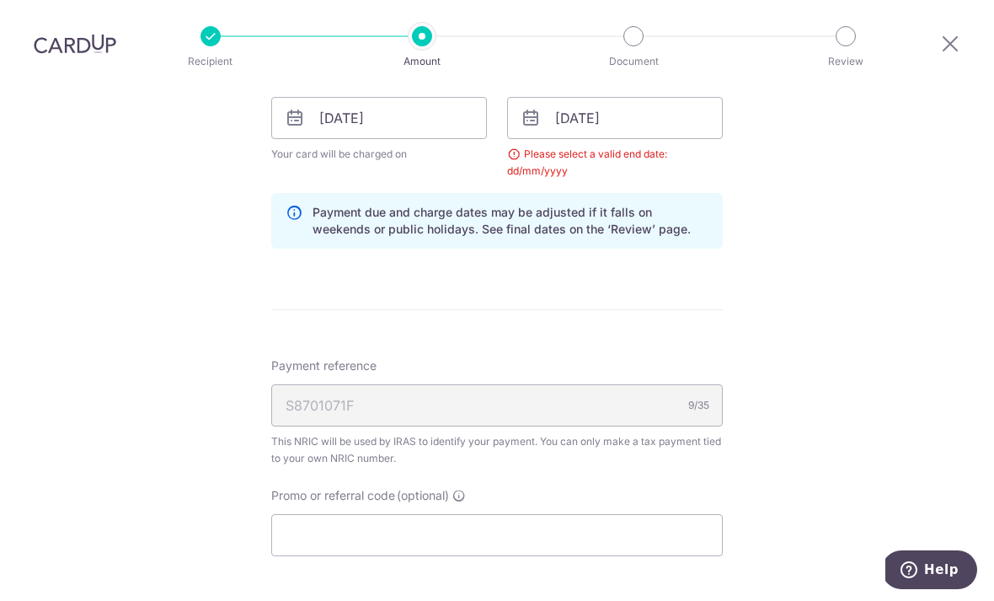
click at [844, 350] on div "Tell us more about your payment Enter one-time or monthly payment amount SGD 20…" at bounding box center [497, 79] width 994 height 1651
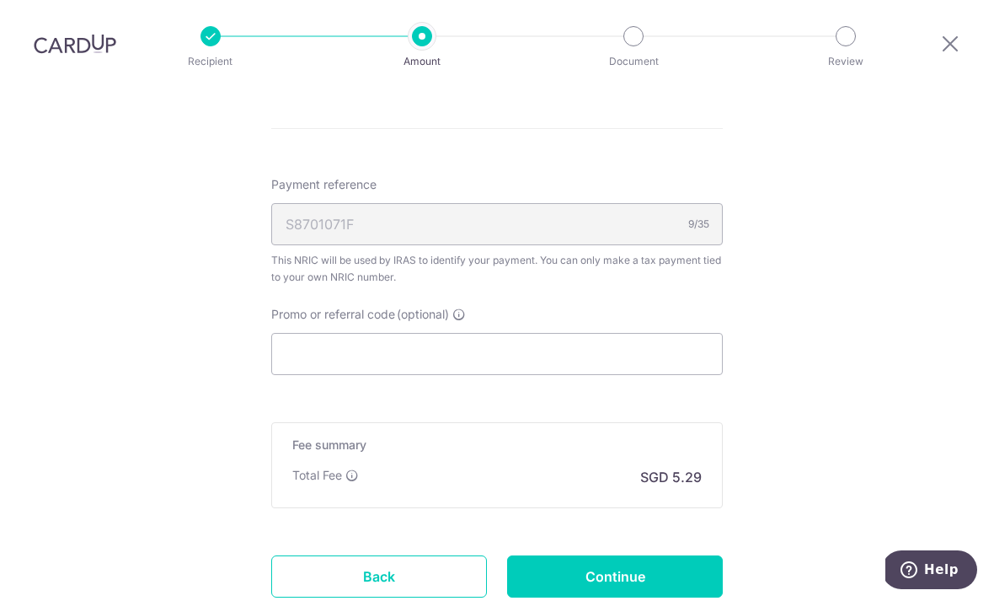
scroll to position [1054, 0]
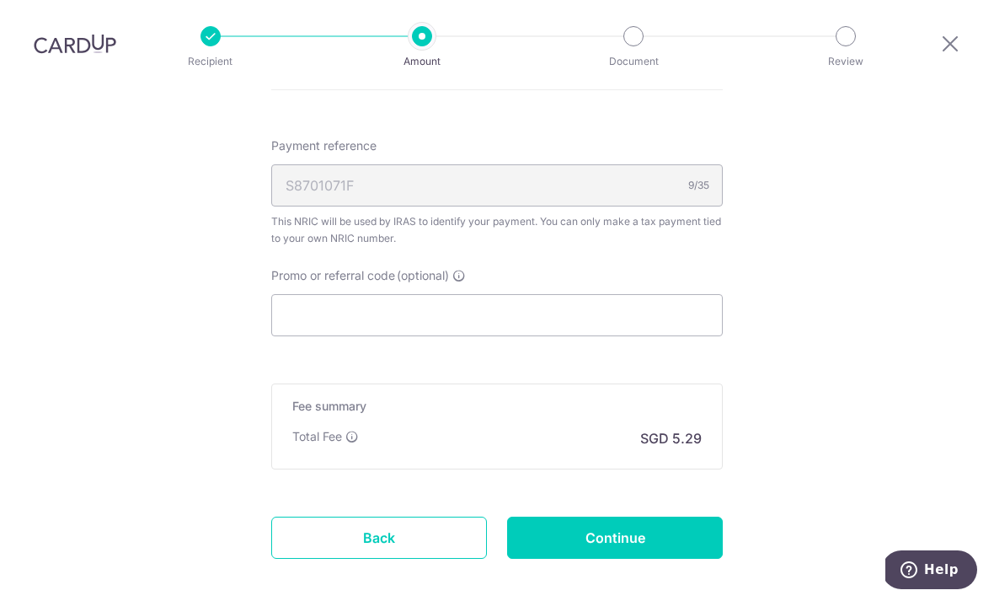
click at [558, 336] on input "Promo or referral code (optional)" at bounding box center [497, 315] width 452 height 42
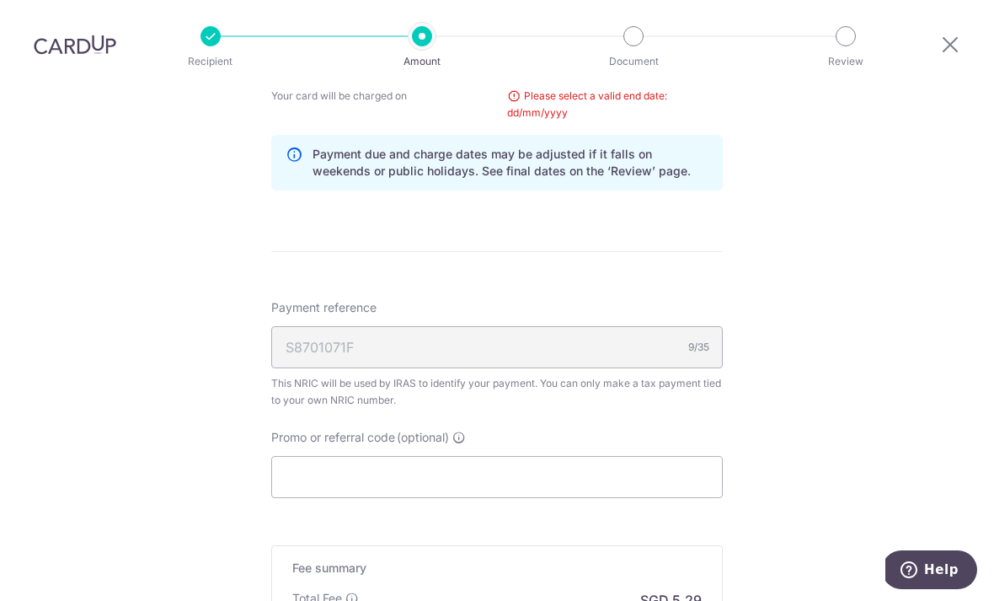
scroll to position [1002, 0]
